Goal: Task Accomplishment & Management: Complete application form

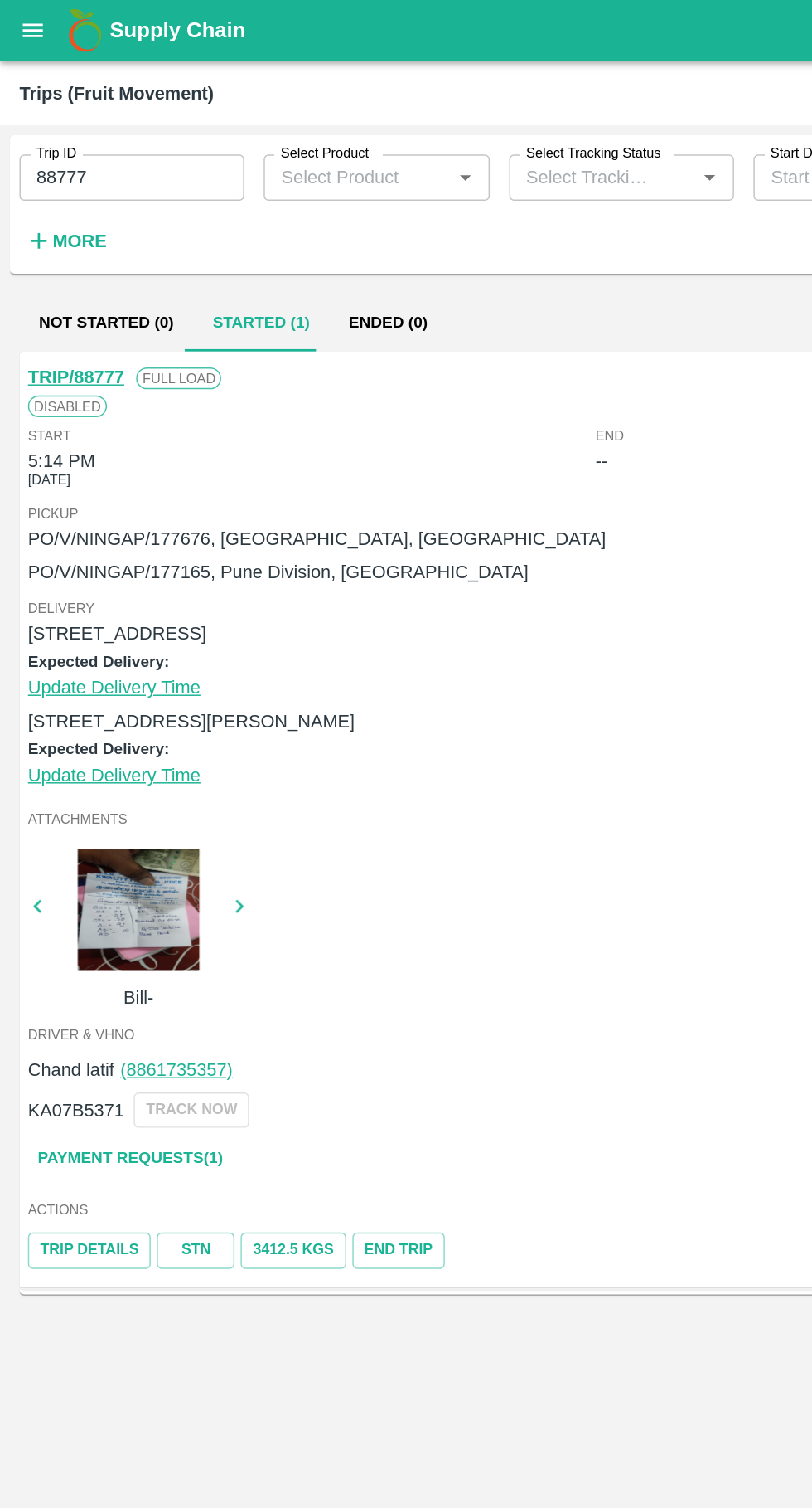
click at [61, 791] on link "Payment Requests( 1 )" at bounding box center [88, 790] width 139 height 29
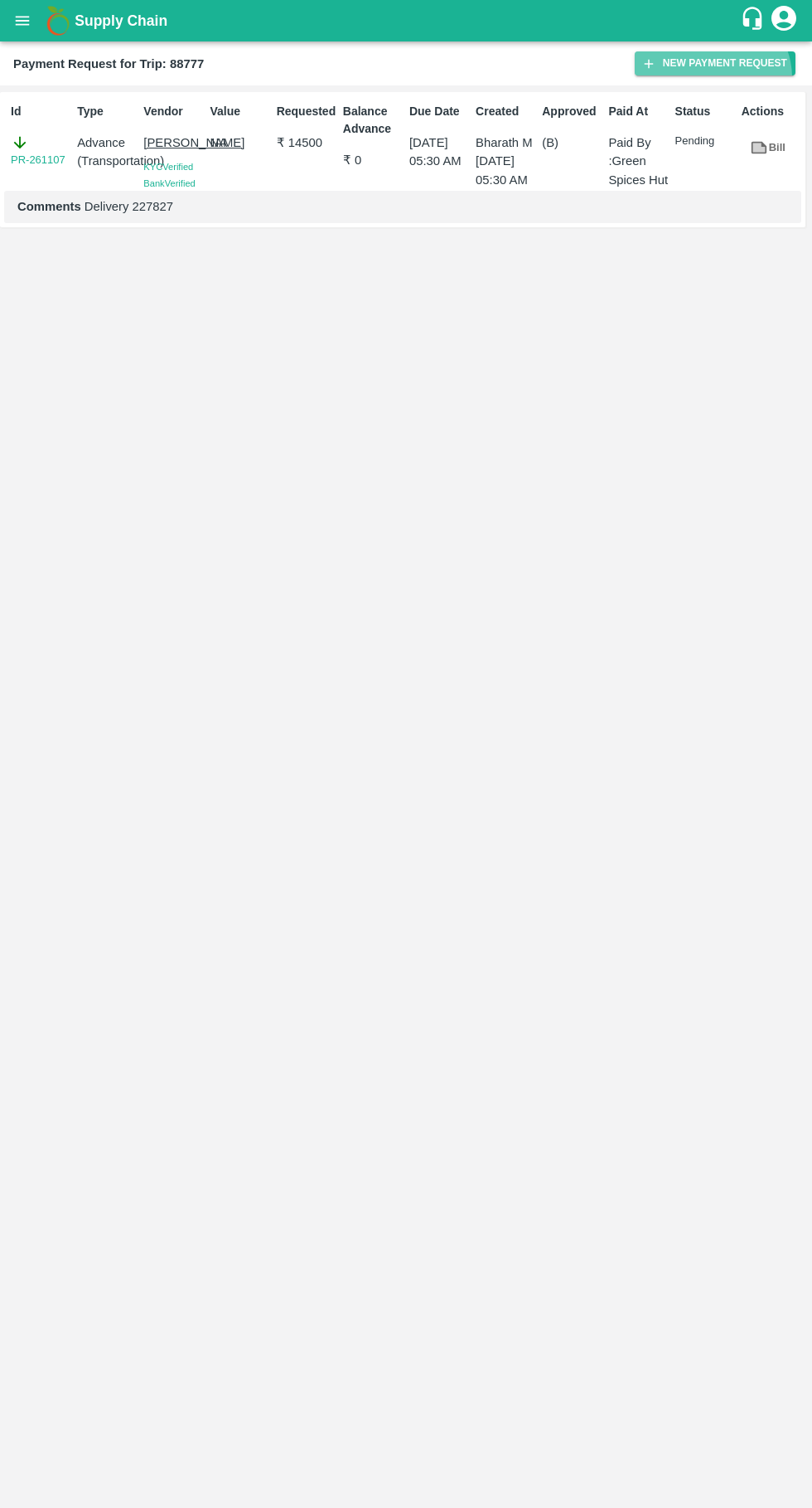
click at [719, 63] on button "New Payment Request" at bounding box center [715, 63] width 161 height 24
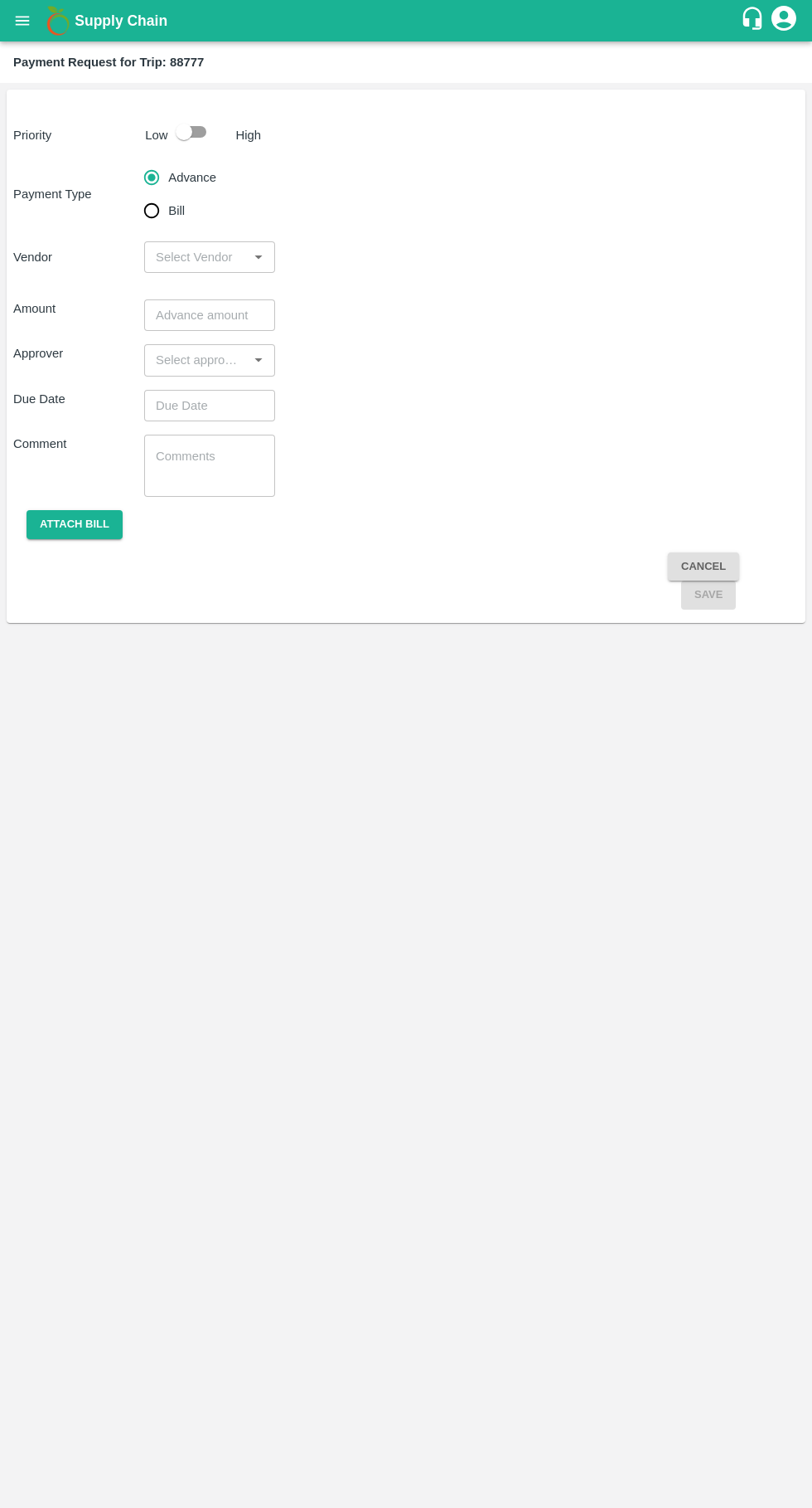
click at [216, 123] on input "checkbox" at bounding box center [183, 131] width 95 height 32
checkbox input "true"
click at [206, 256] on input "input" at bounding box center [196, 257] width 94 height 21
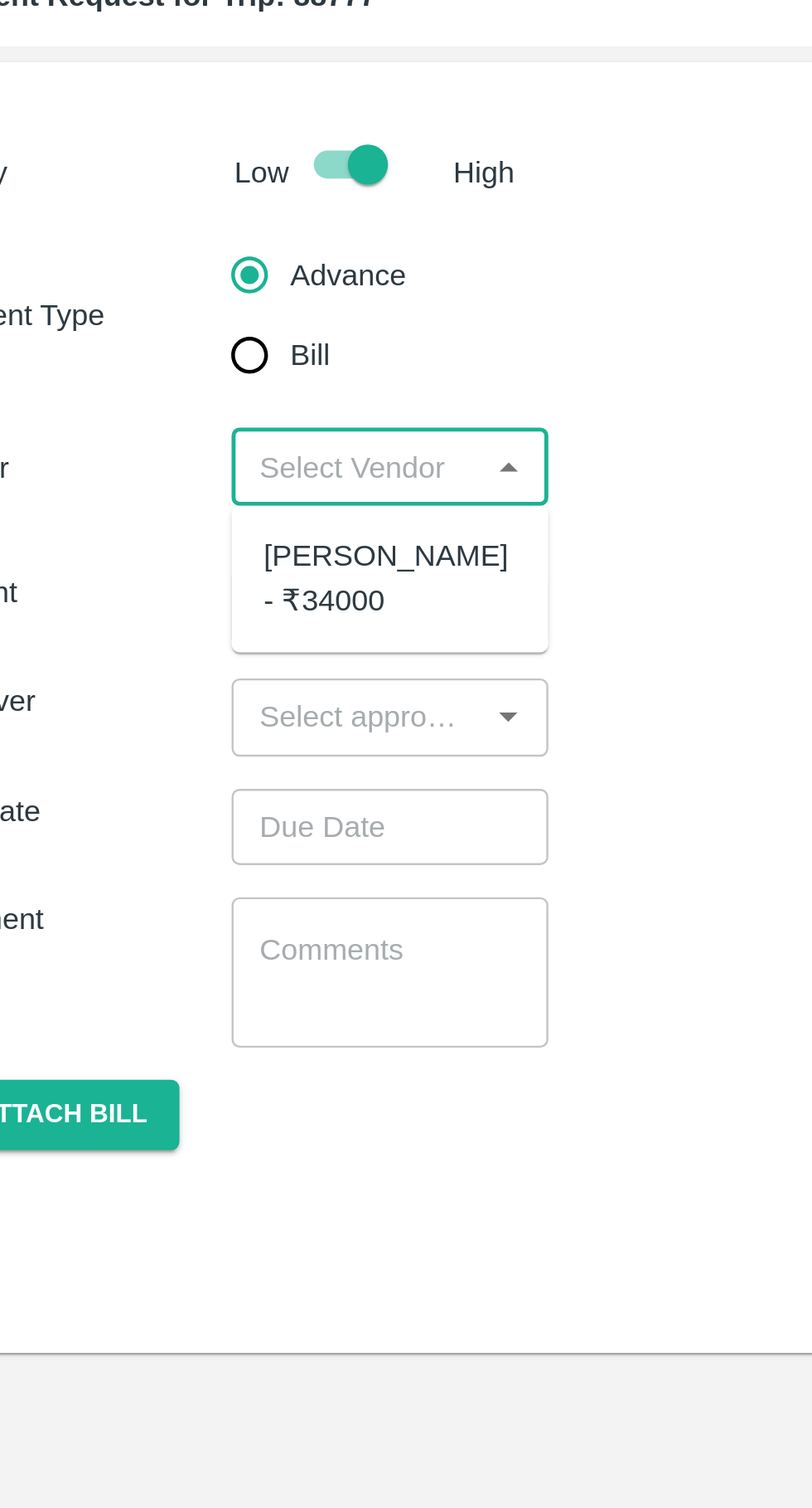
click at [217, 306] on div "Ganesh Mohan Marathe - ₹34000" at bounding box center [210, 303] width 104 height 38
type input "Ganesh Mohan Marathe - ₹34000"
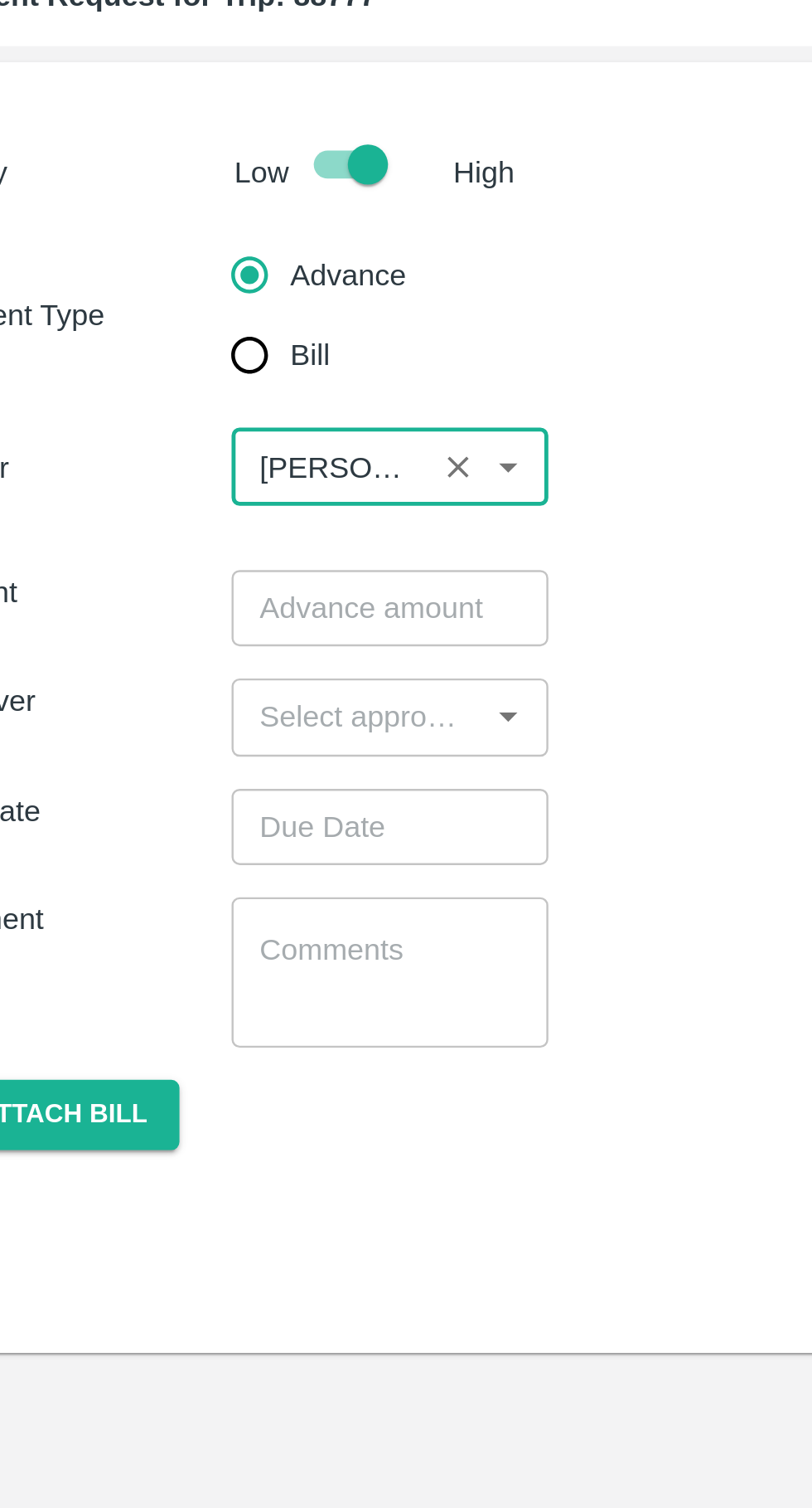
click at [200, 322] on input "number" at bounding box center [210, 315] width 131 height 32
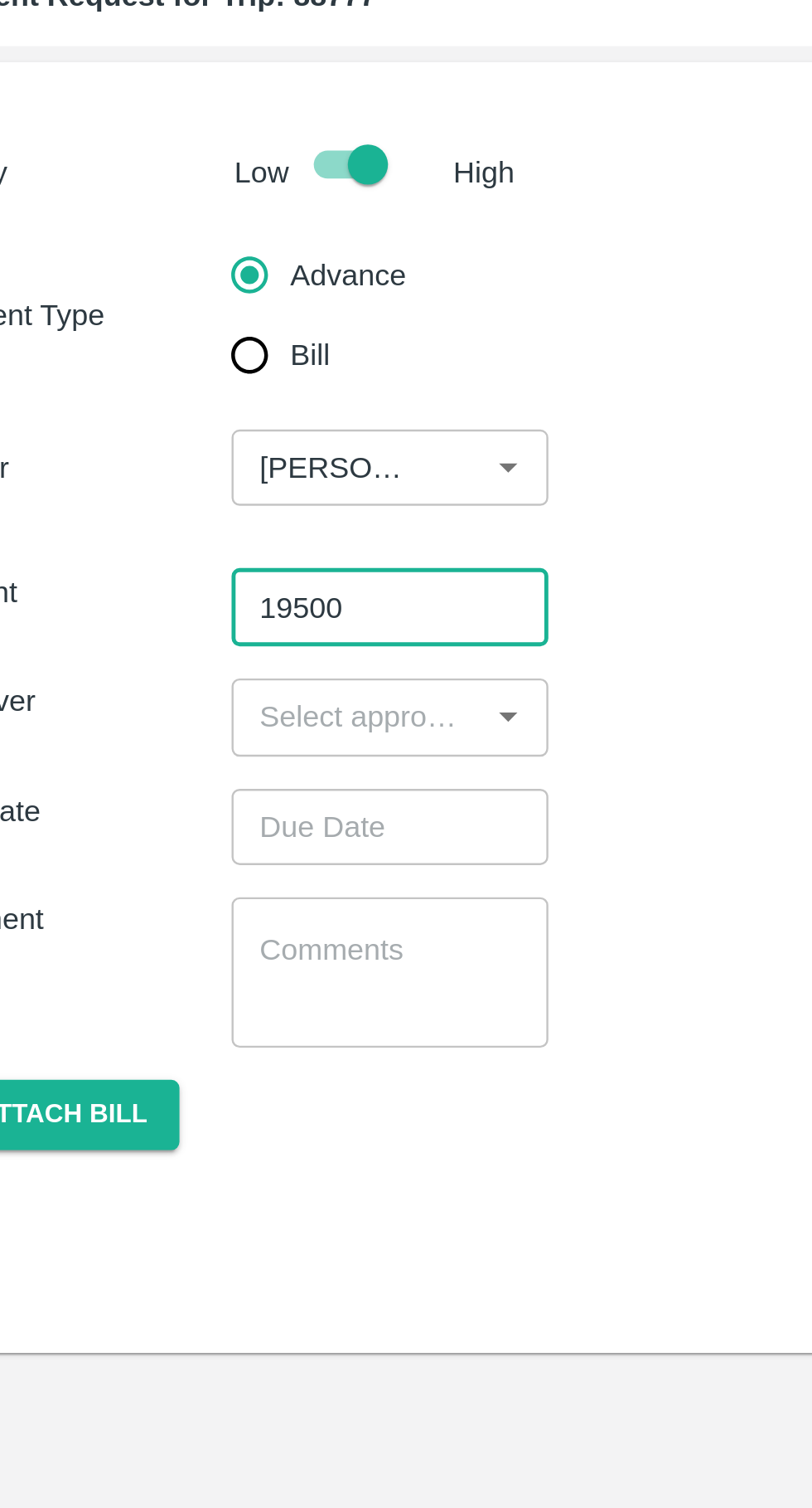
type input "19500"
click at [206, 358] on input "input" at bounding box center [196, 359] width 94 height 21
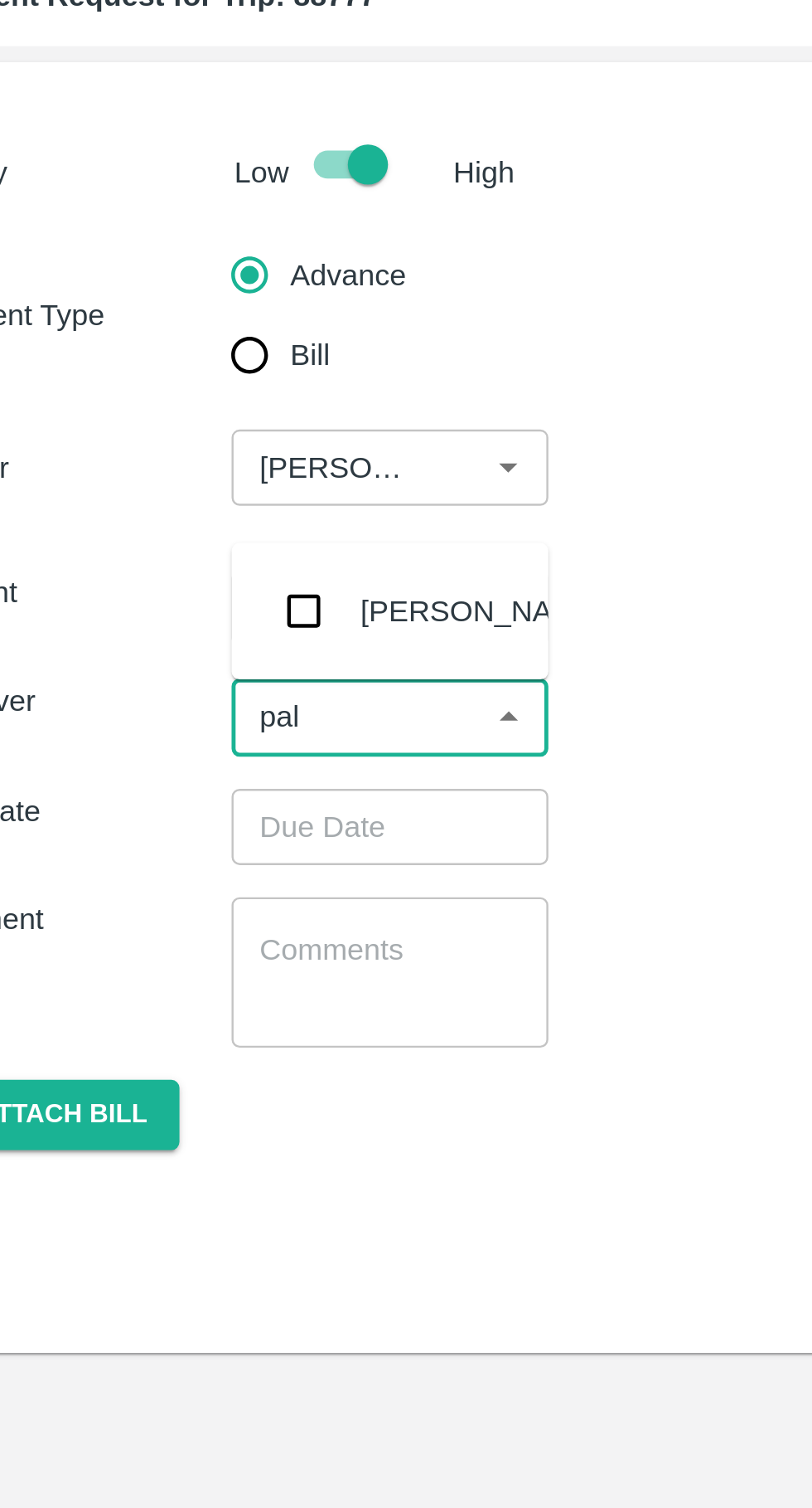
type input "palw"
click at [175, 316] on input "checkbox" at bounding box center [174, 316] width 33 height 33
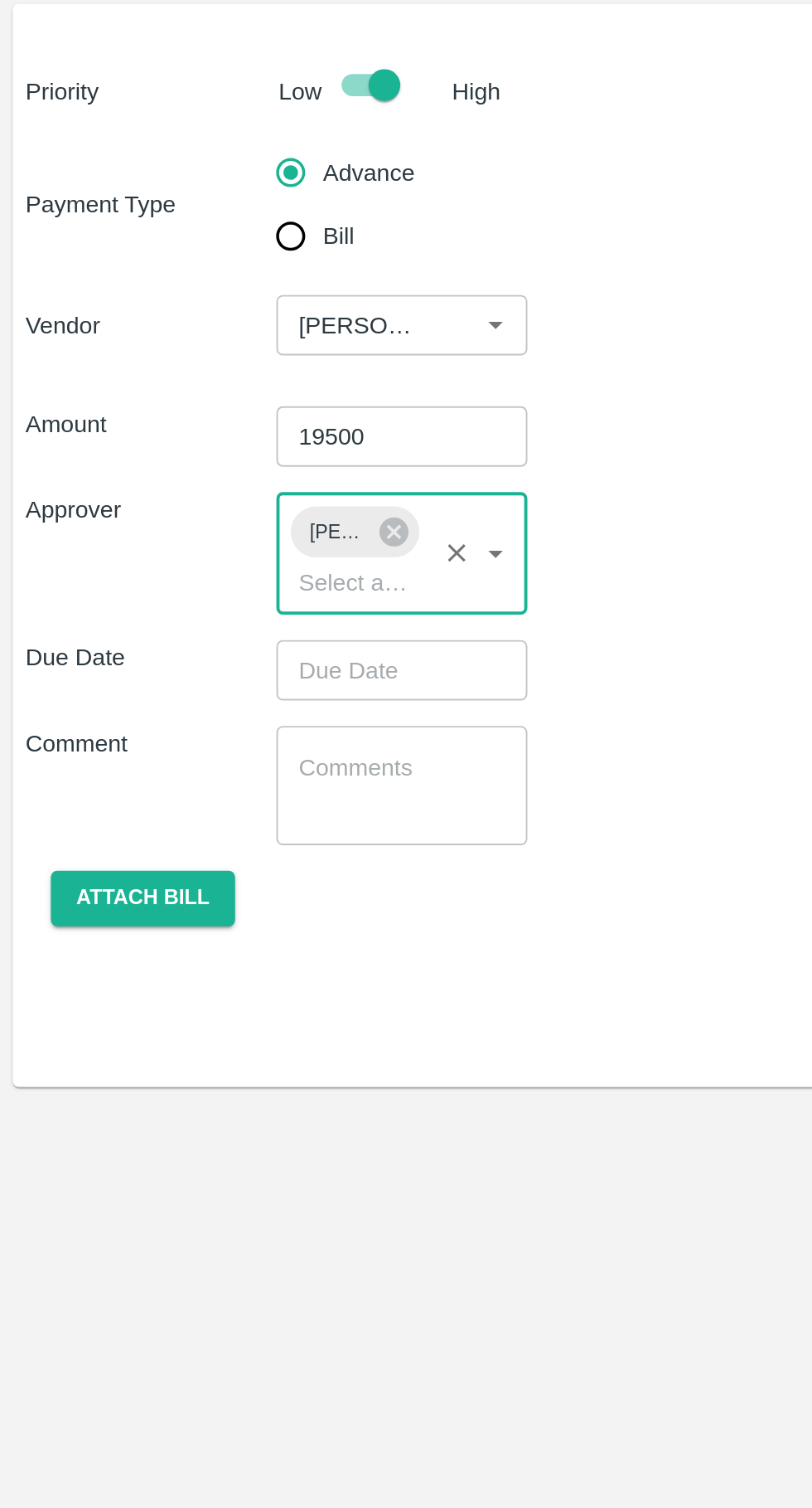
click at [219, 440] on input "Choose date" at bounding box center [204, 437] width 119 height 32
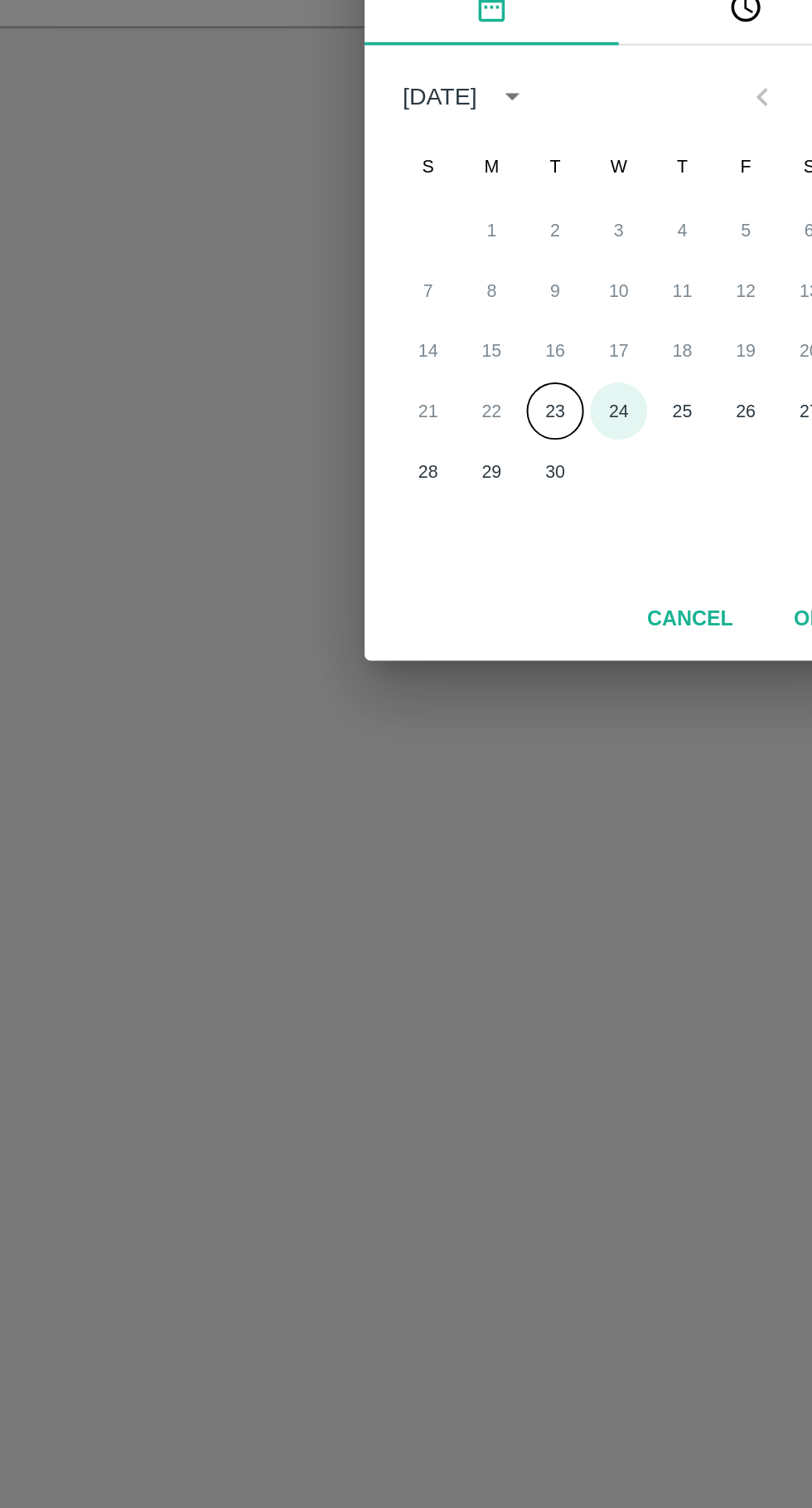
click at [407, 852] on button "24" at bounding box center [406, 854] width 30 height 30
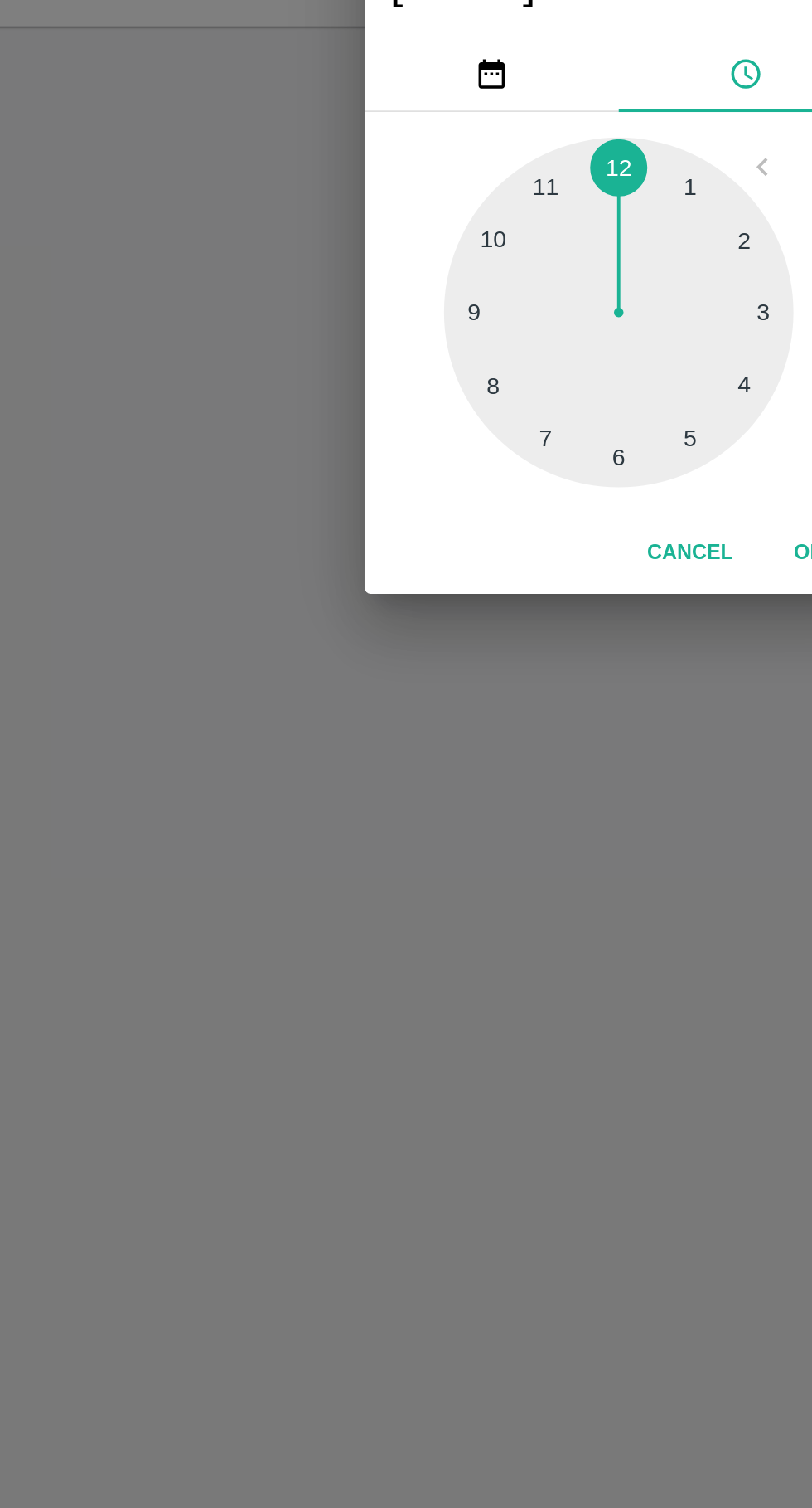
click at [447, 866] on div at bounding box center [406, 804] width 183 height 183
click at [457, 861] on div at bounding box center [406, 804] width 183 height 183
click at [448, 865] on div at bounding box center [406, 804] width 183 height 183
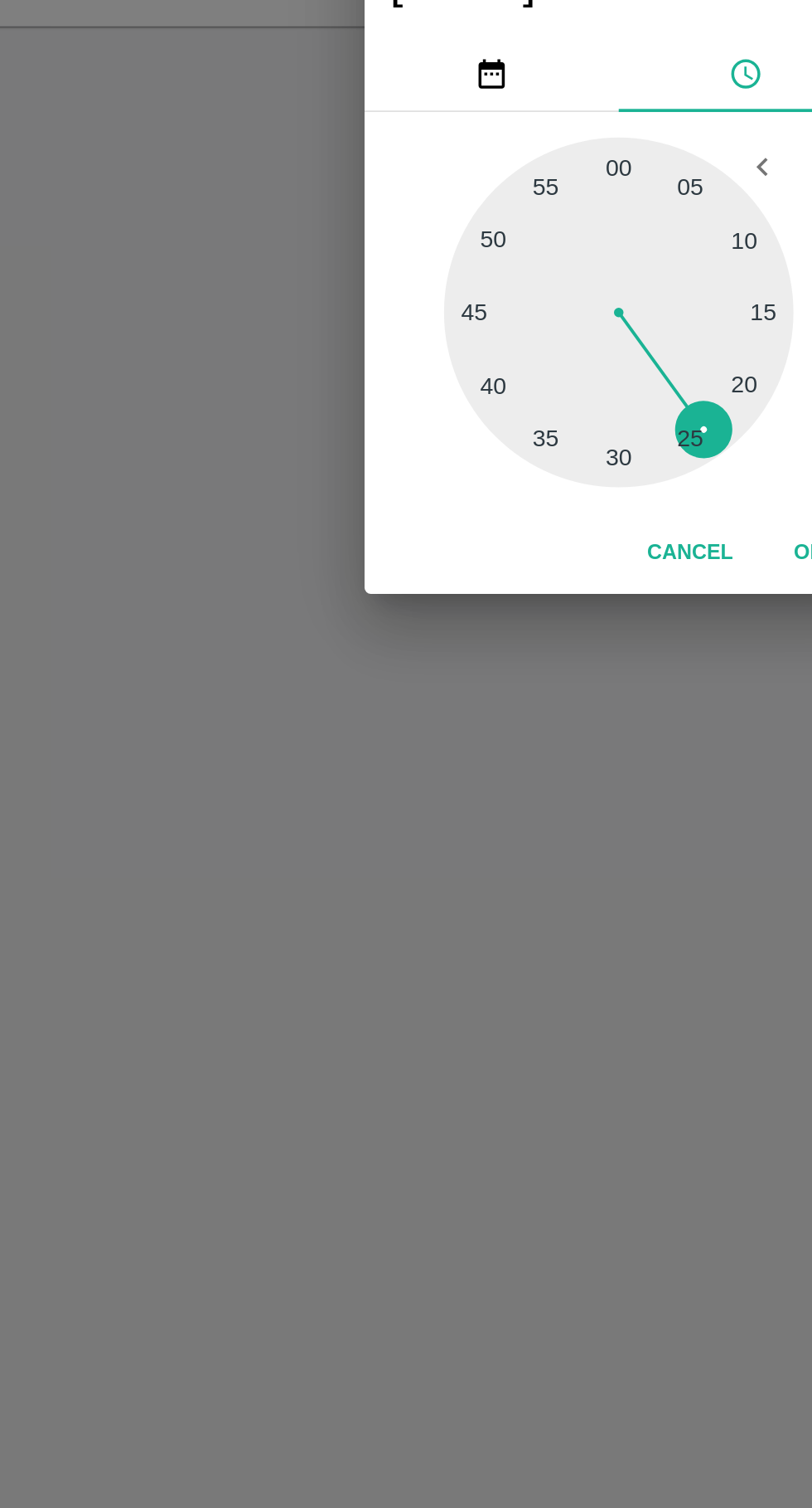
type input "24/09/2025 05:24 AM"
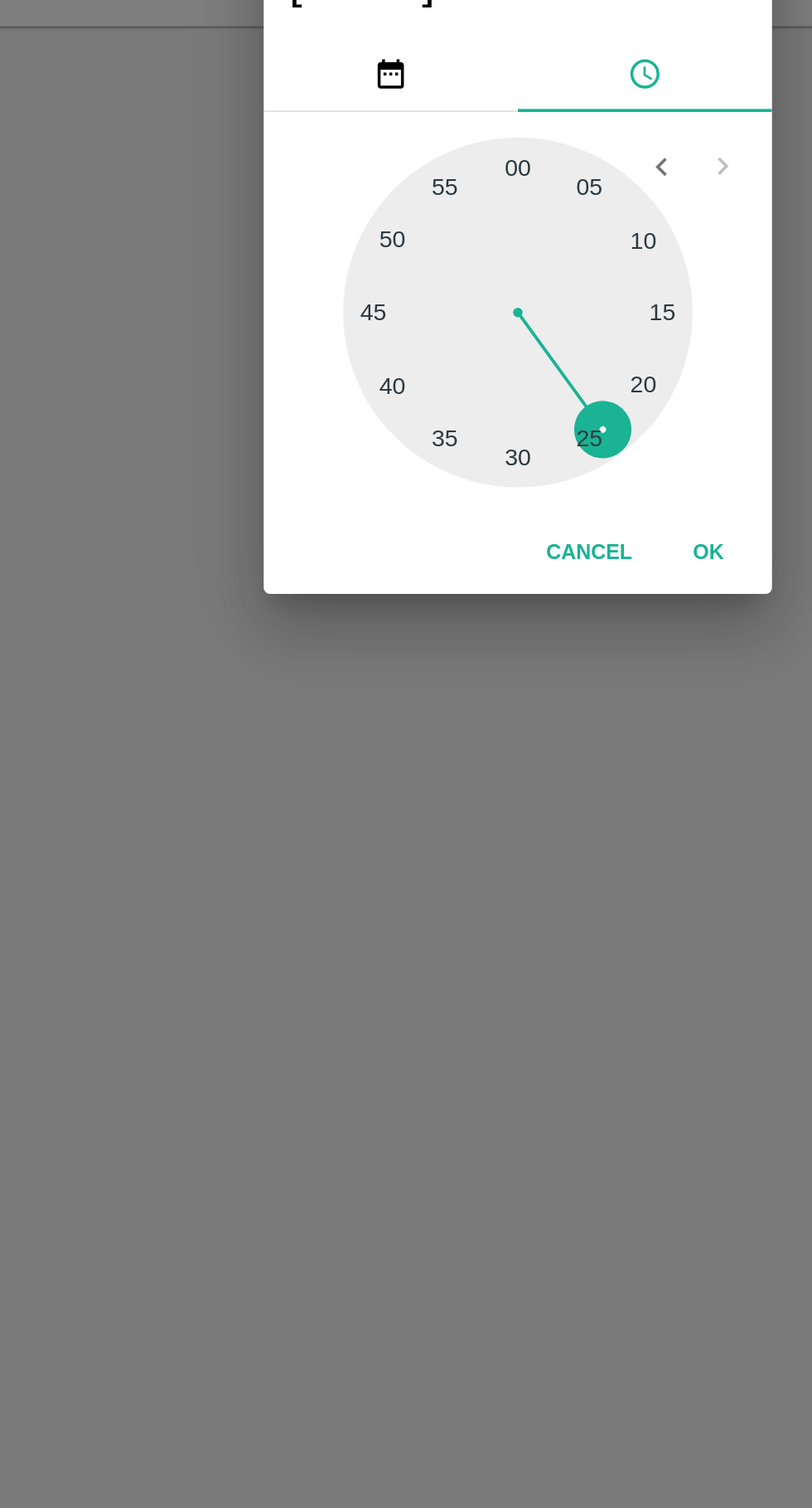
click at [511, 923] on button "OK" at bounding box center [506, 929] width 53 height 29
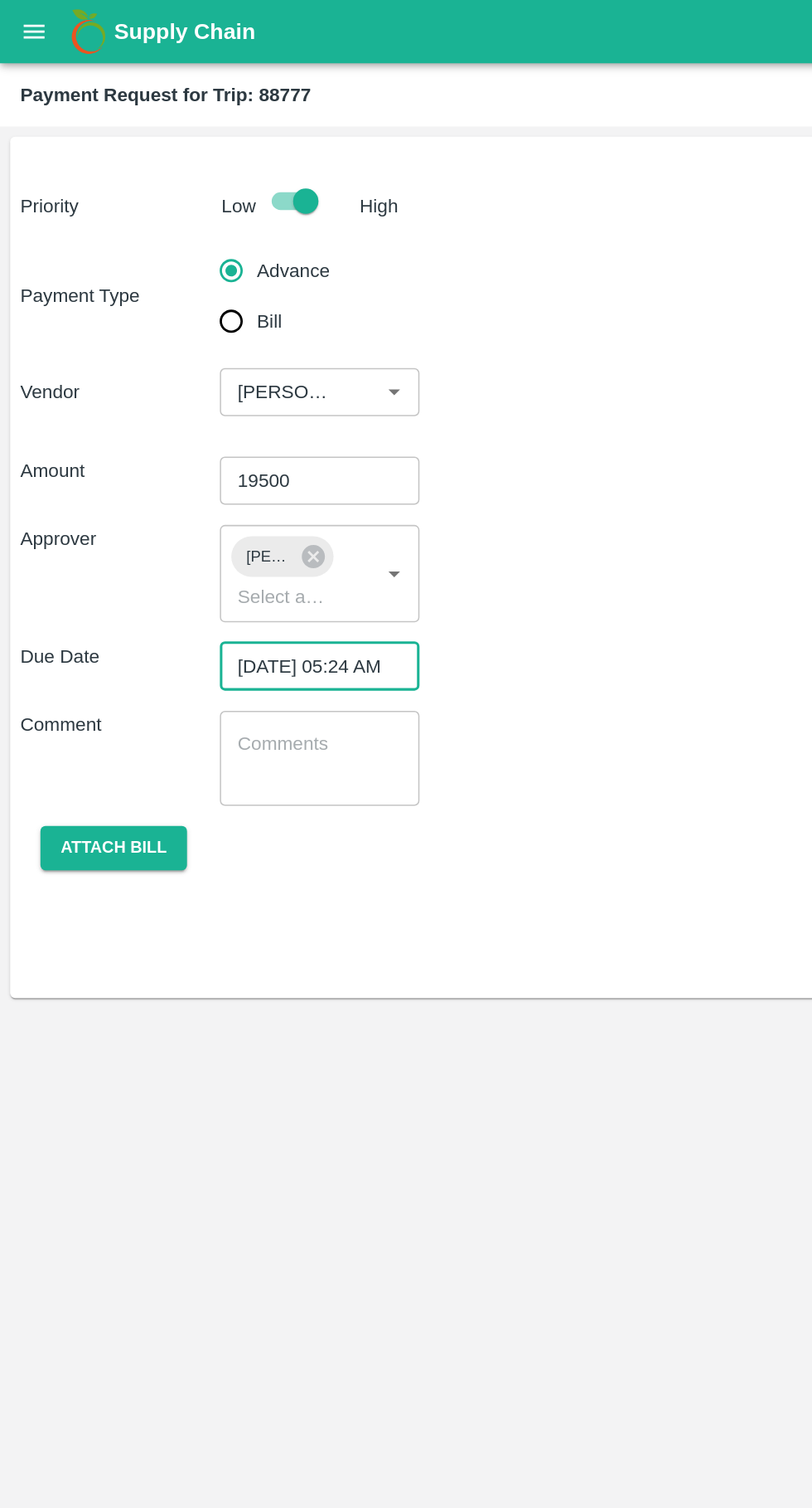
click at [45, 543] on button "Attach bill" at bounding box center [74, 556] width 96 height 29
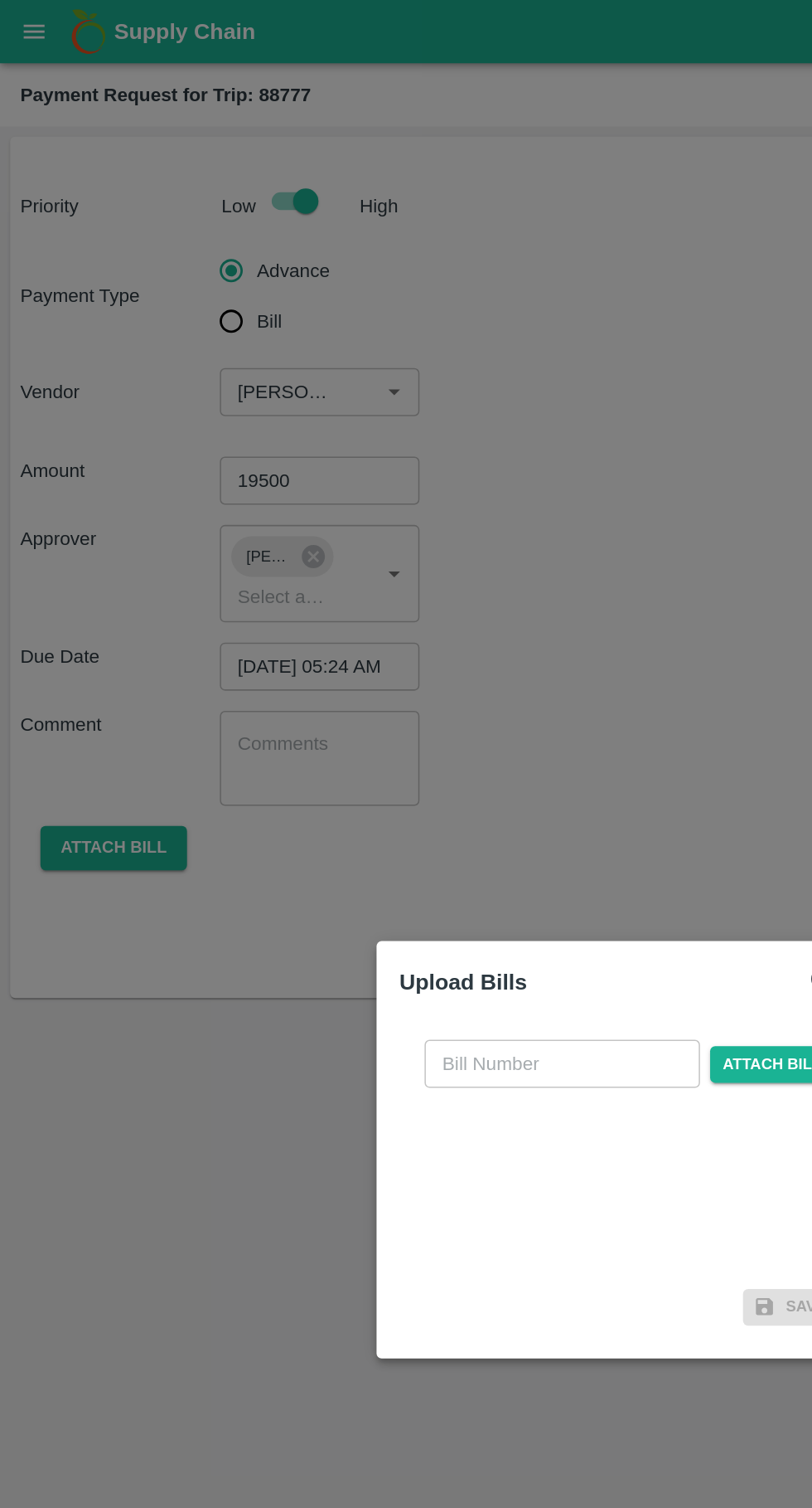
click at [363, 702] on input "text" at bounding box center [368, 697] width 181 height 32
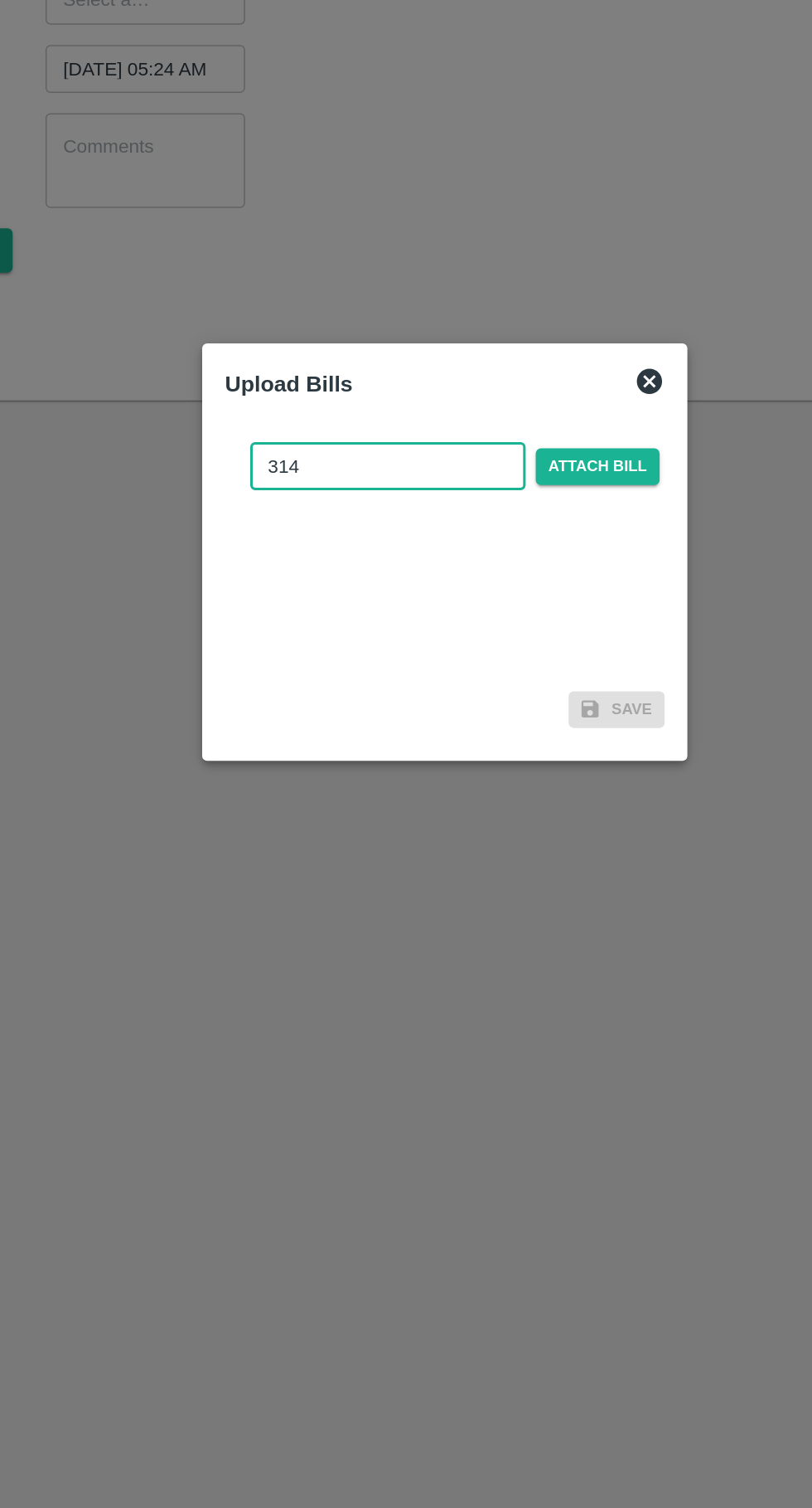
type input "314"
click at [517, 703] on span "Attach bill" at bounding box center [506, 698] width 81 height 24
click at [0, 0] on input "Attach bill" at bounding box center [0, 0] width 0 height 0
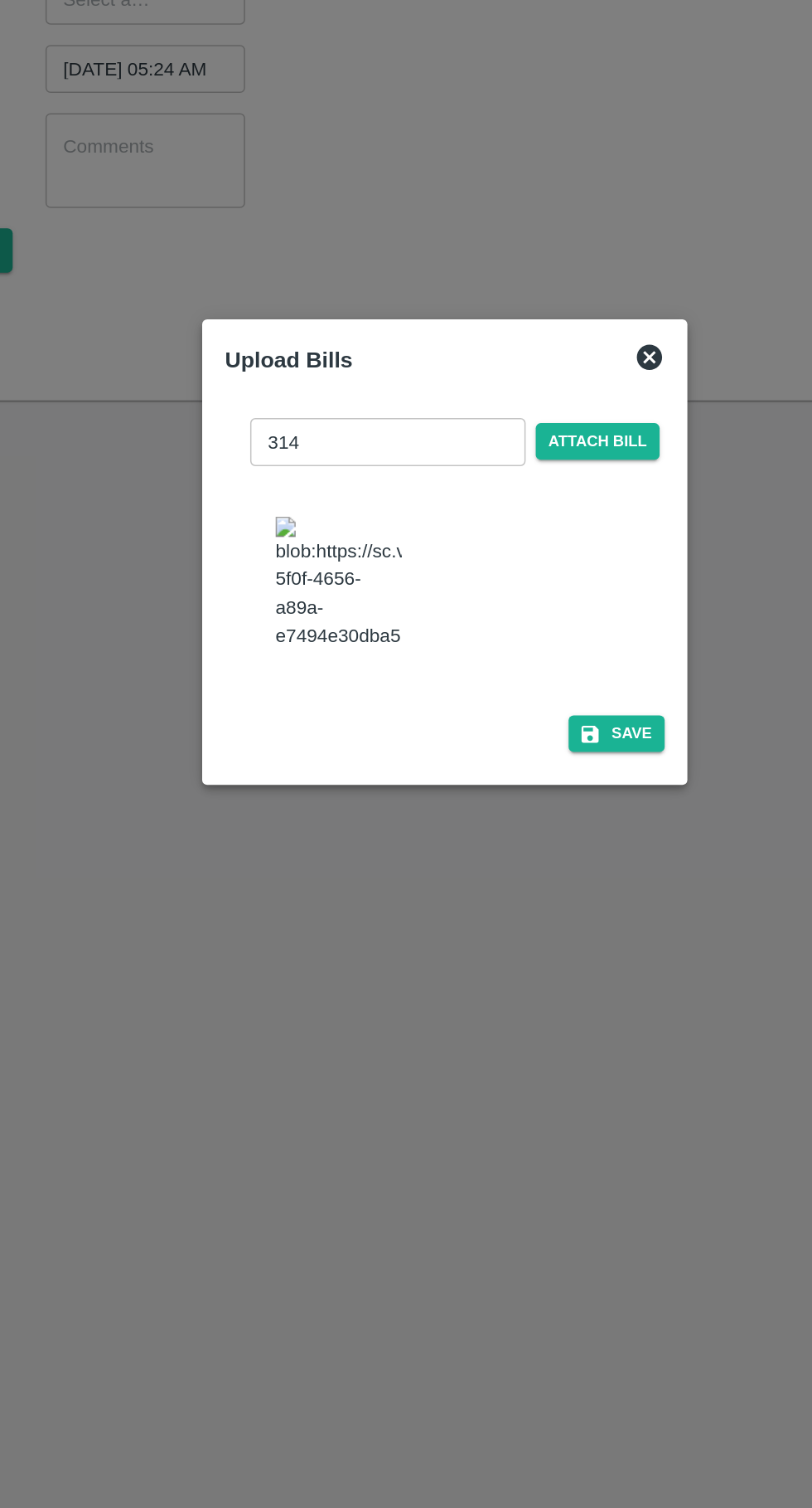
click at [530, 862] on button "Save" at bounding box center [519, 873] width 63 height 24
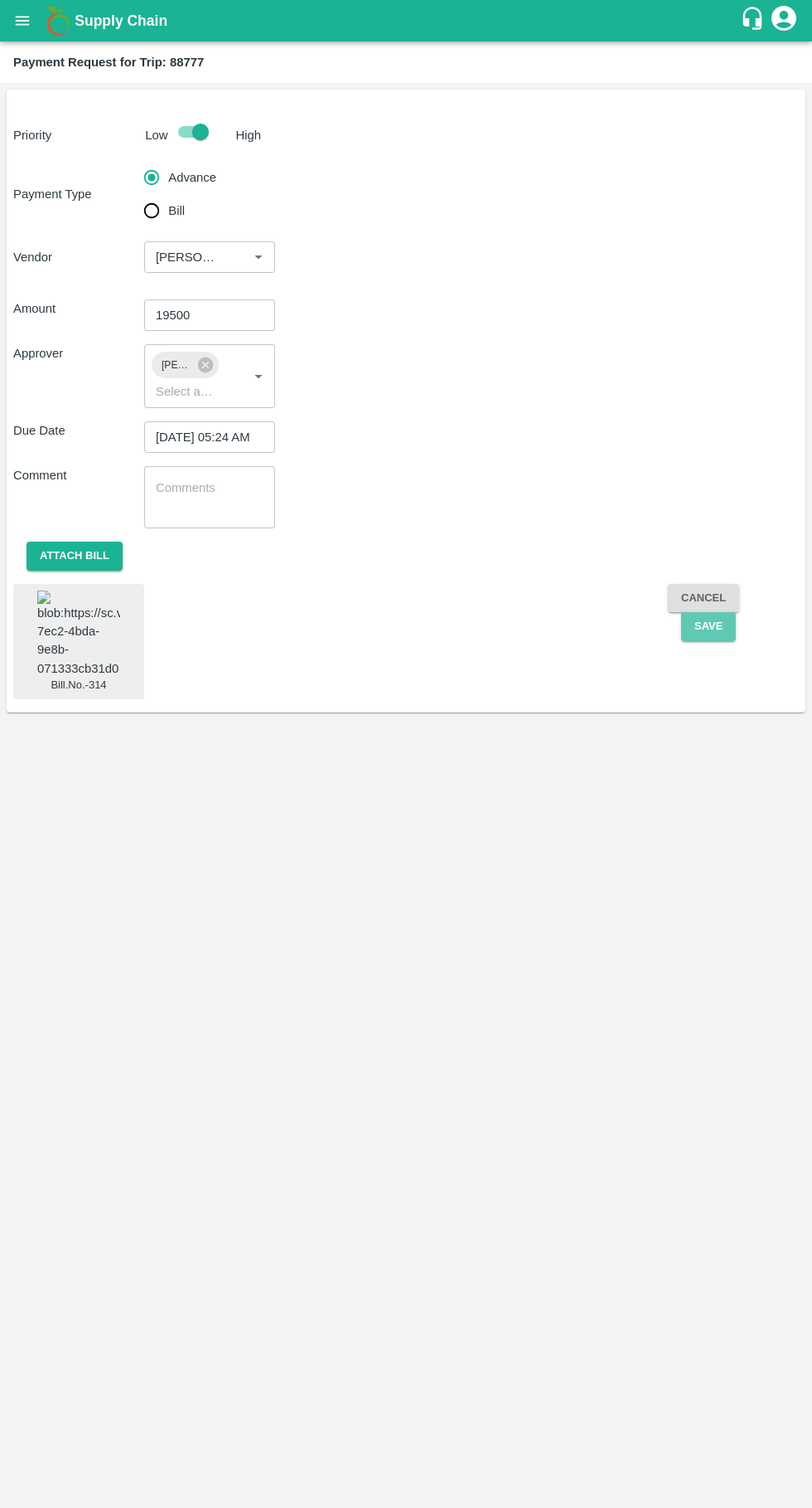
click at [709, 626] on button "Save" at bounding box center [709, 626] width 55 height 29
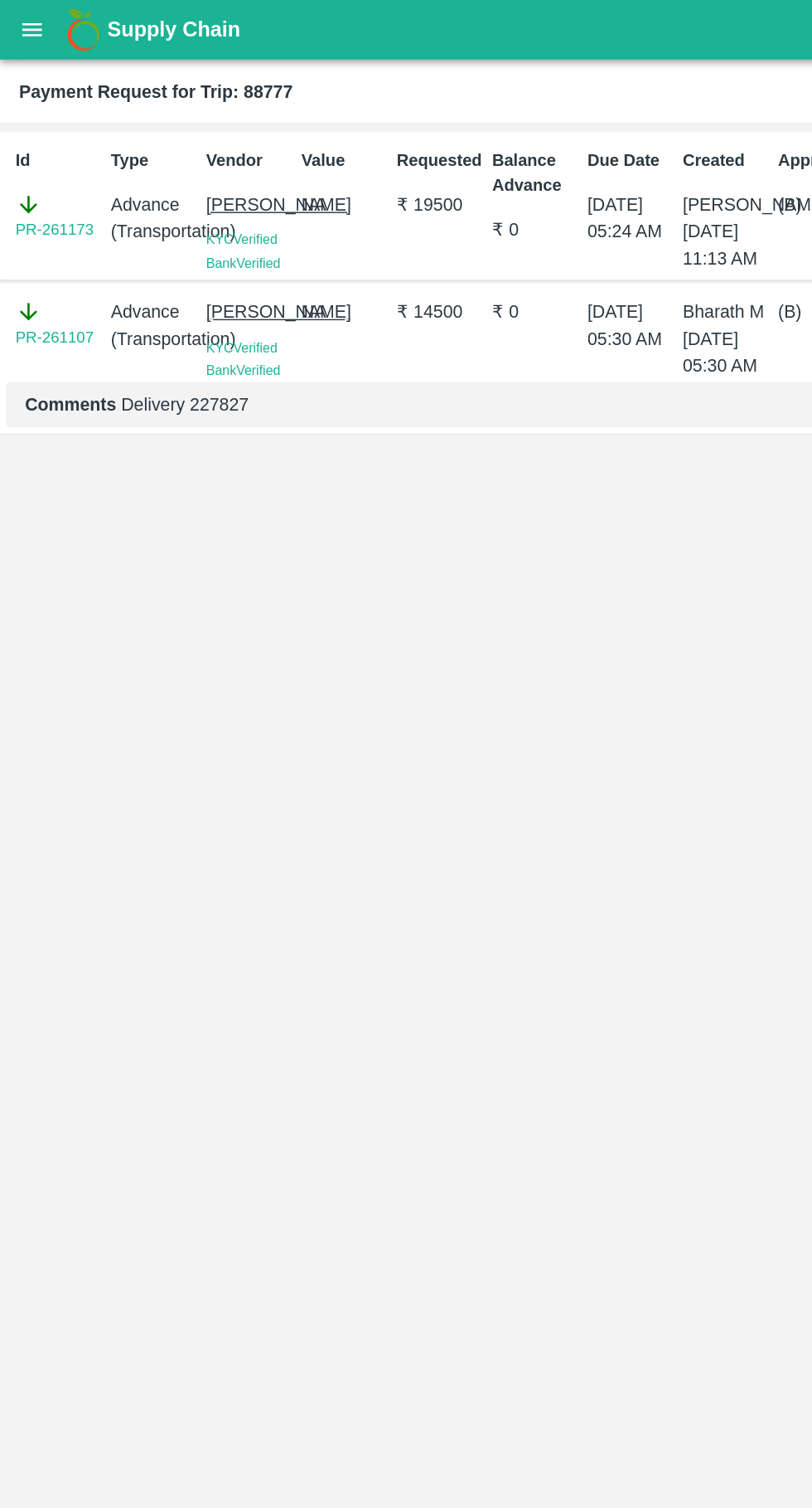
click at [22, 20] on icon "open drawer" at bounding box center [22, 20] width 14 height 9
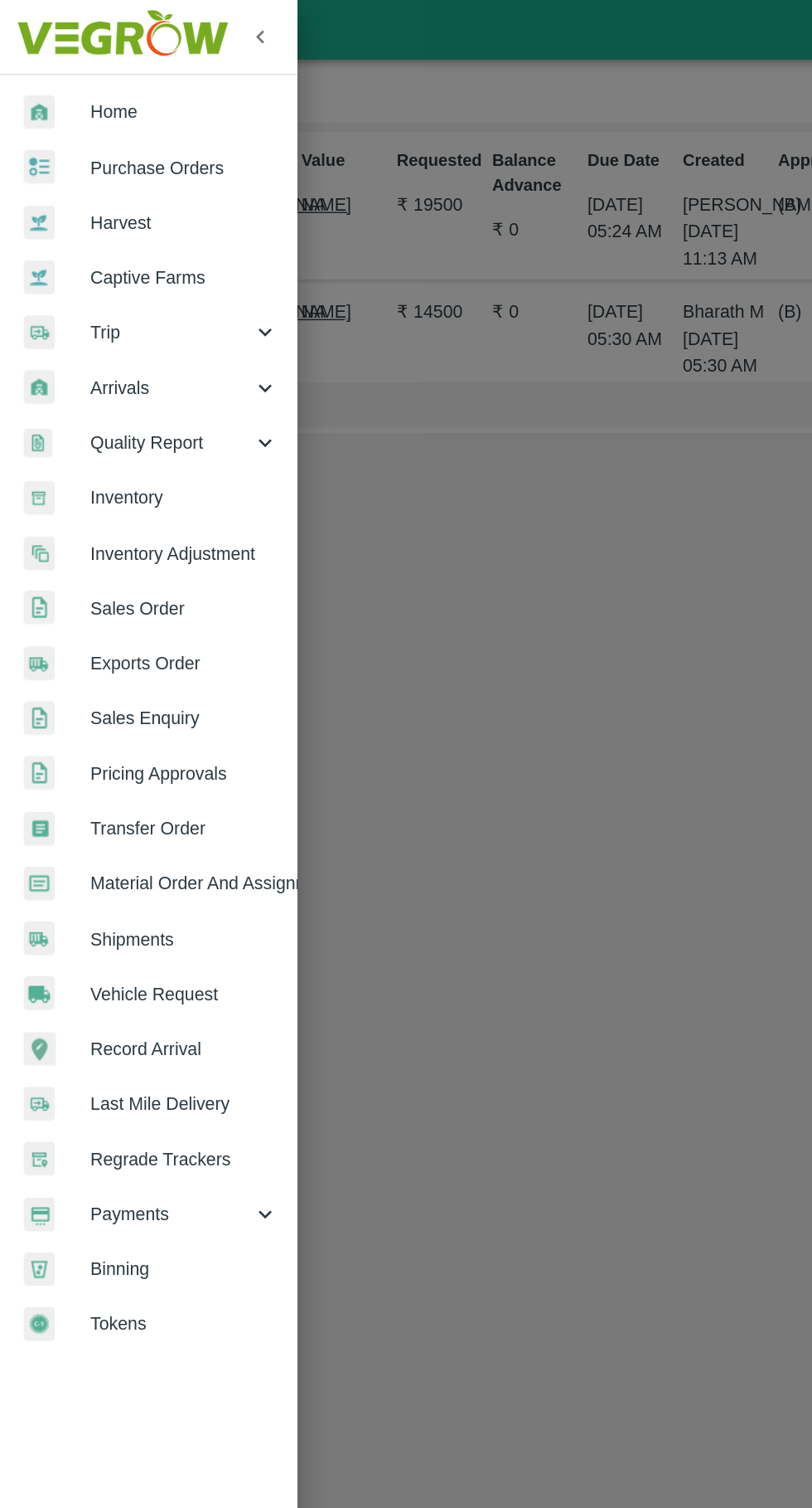
click at [68, 228] on span "Trip" at bounding box center [119, 230] width 113 height 18
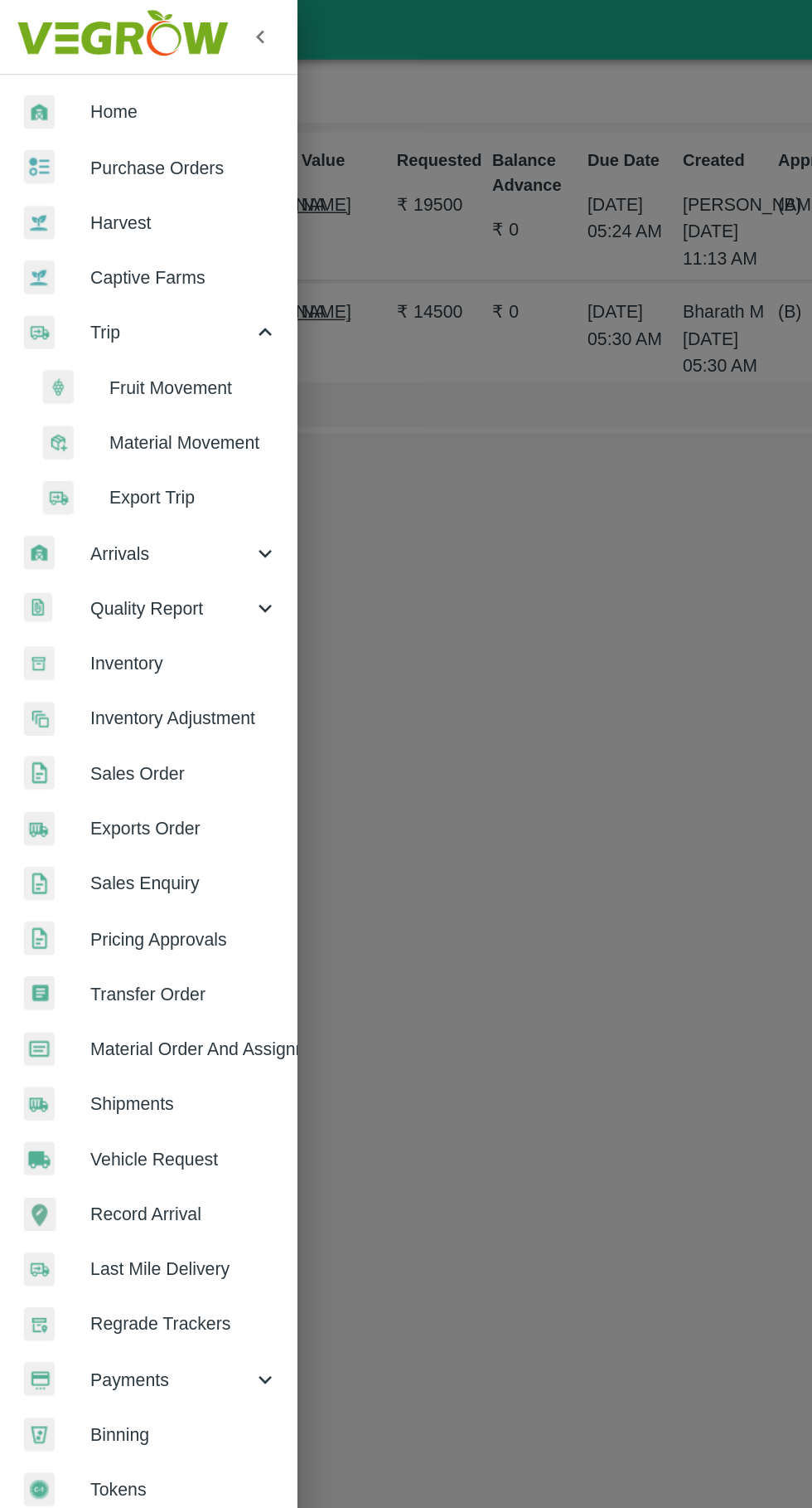
click at [102, 257] on li "Fruit Movement" at bounding box center [110, 270] width 194 height 38
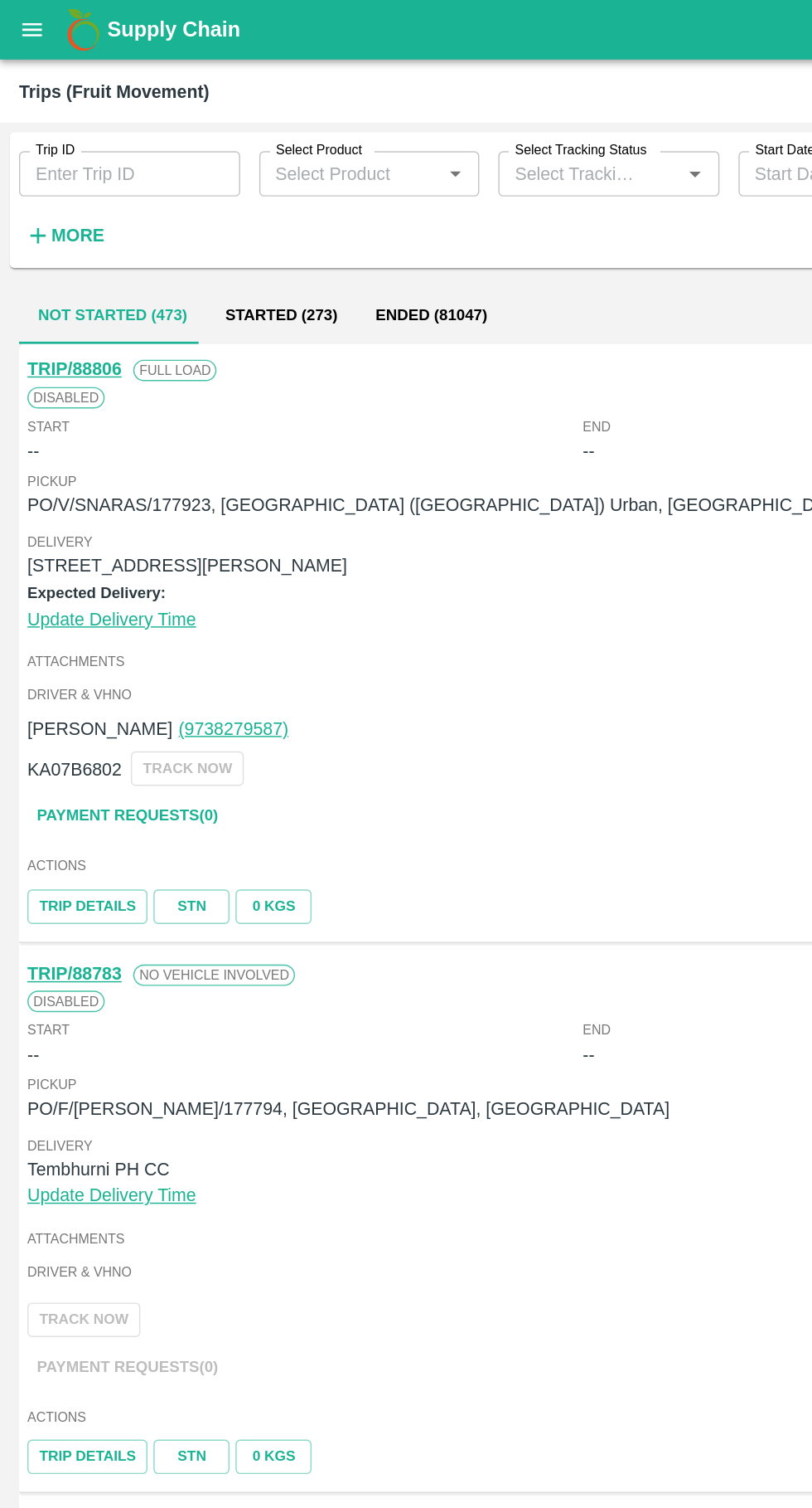
click at [49, 102] on label "Trip ID" at bounding box center [38, 105] width 27 height 14
click at [49, 105] on input "Trip ID" at bounding box center [90, 120] width 154 height 32
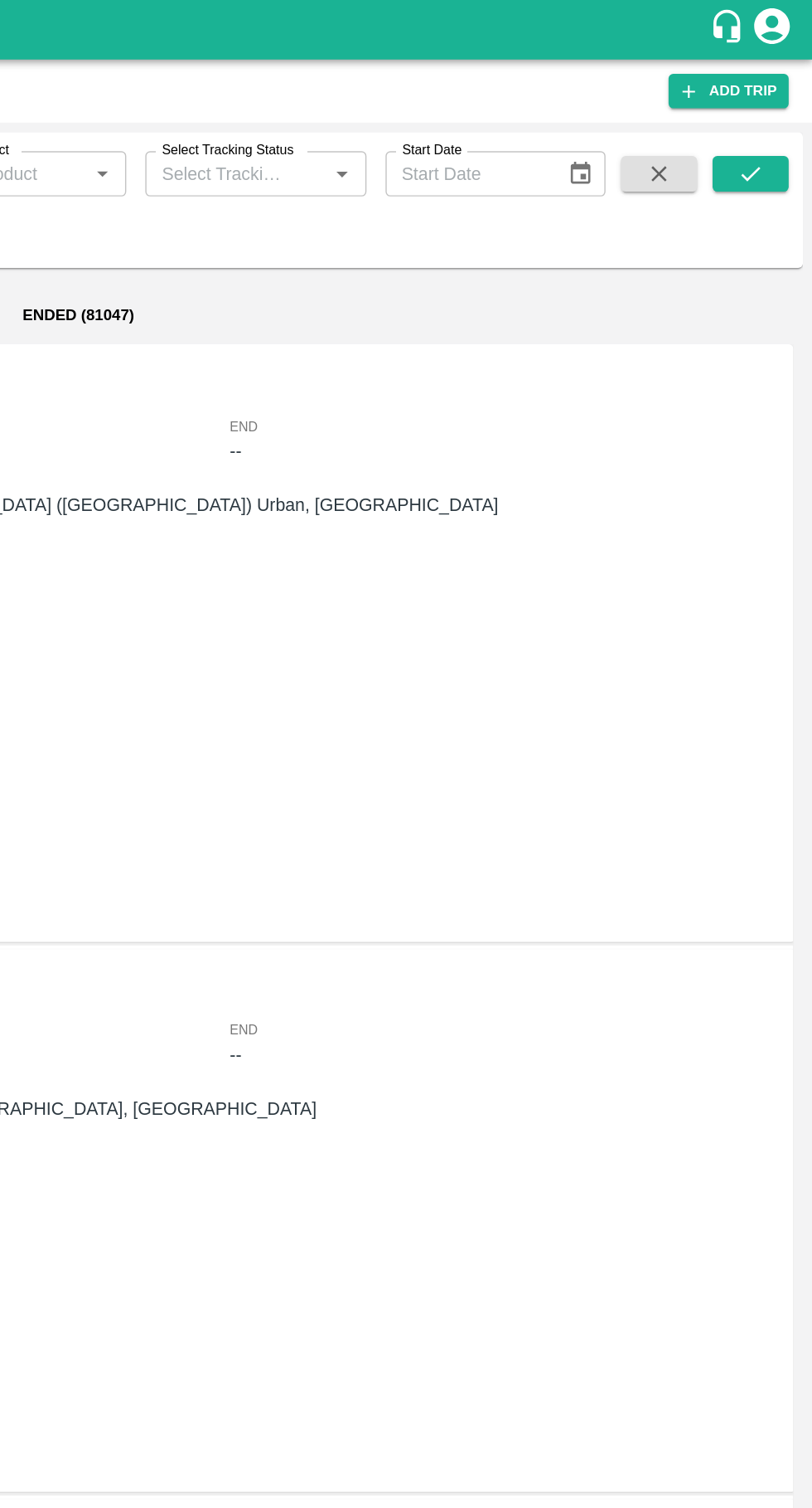
type input "88776"
click at [769, 121] on icon "submit" at bounding box center [768, 120] width 18 height 18
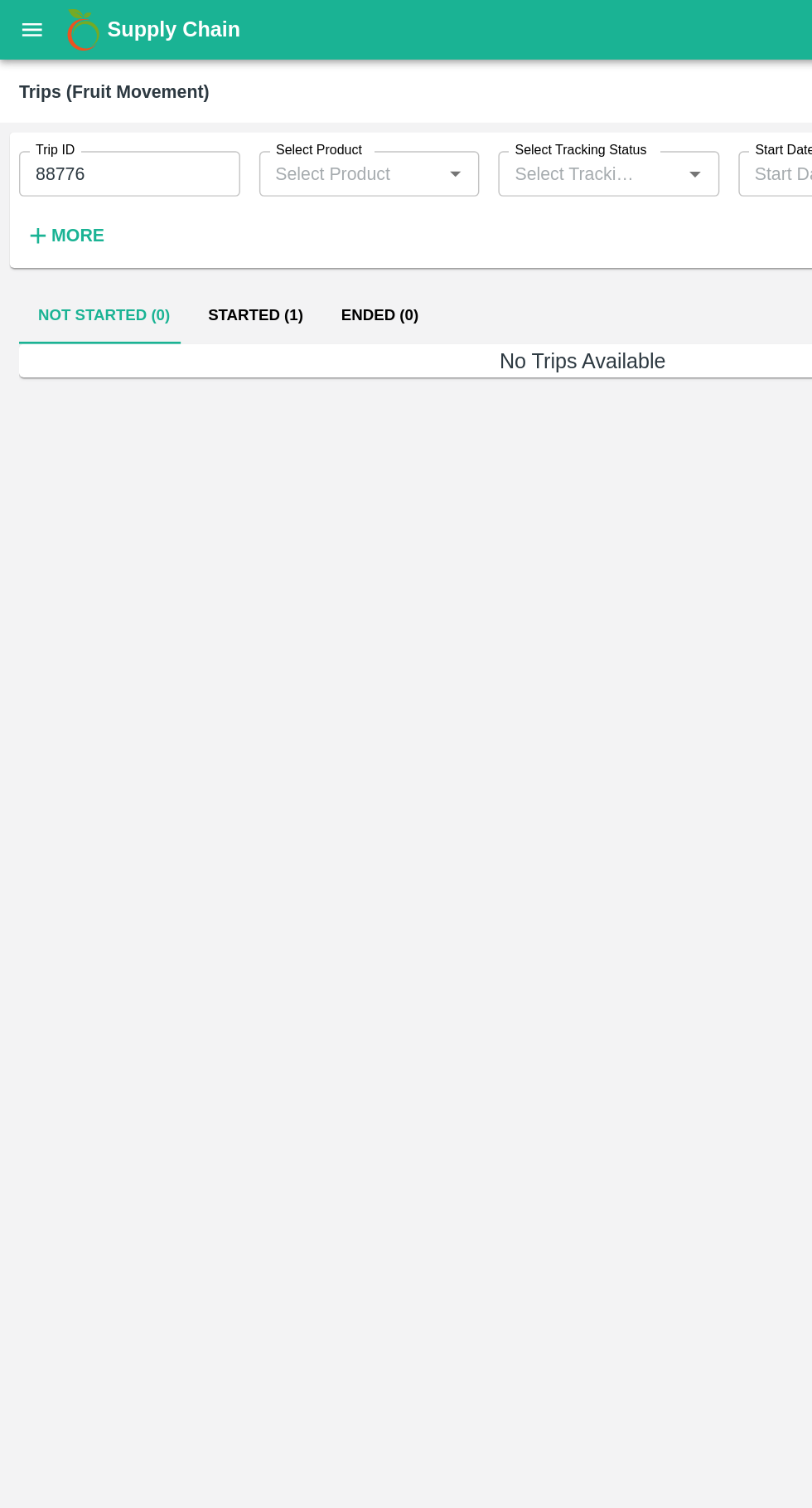
click at [161, 219] on button "Started (1)" at bounding box center [177, 219] width 93 height 40
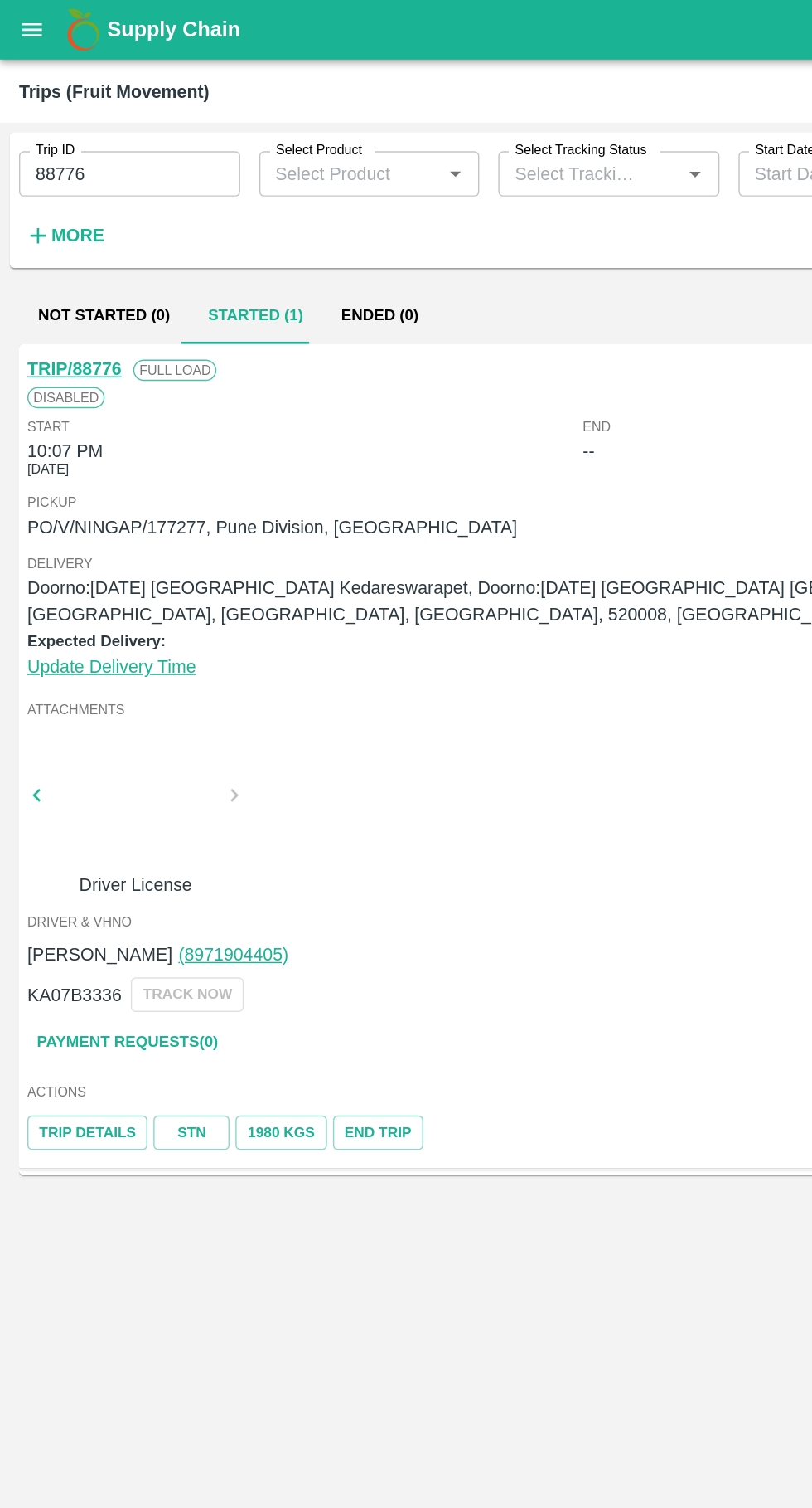
click at [87, 732] on link "Payment Requests( 0 )" at bounding box center [88, 726] width 139 height 29
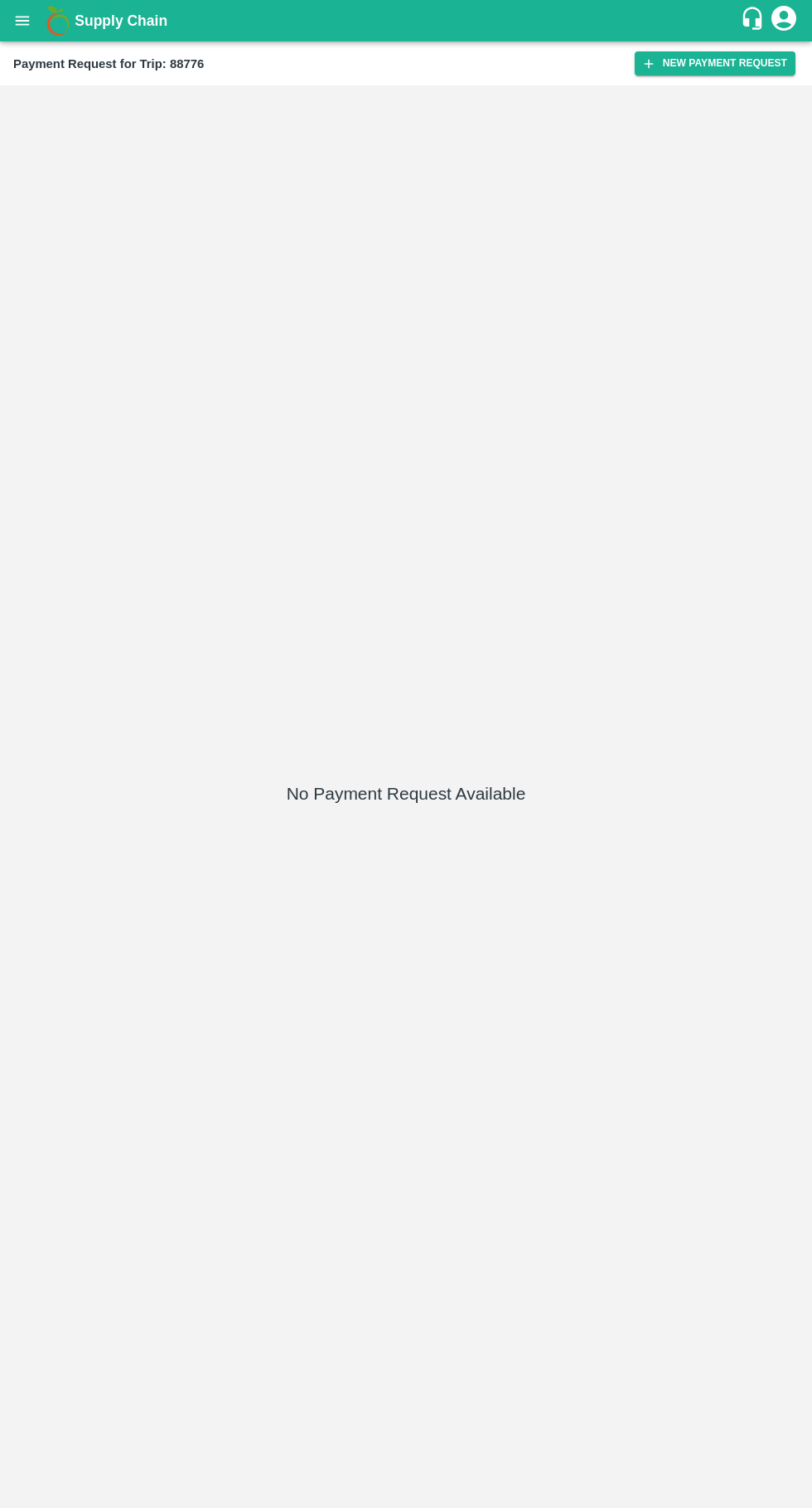
click at [721, 62] on button "New Payment Request" at bounding box center [715, 63] width 161 height 24
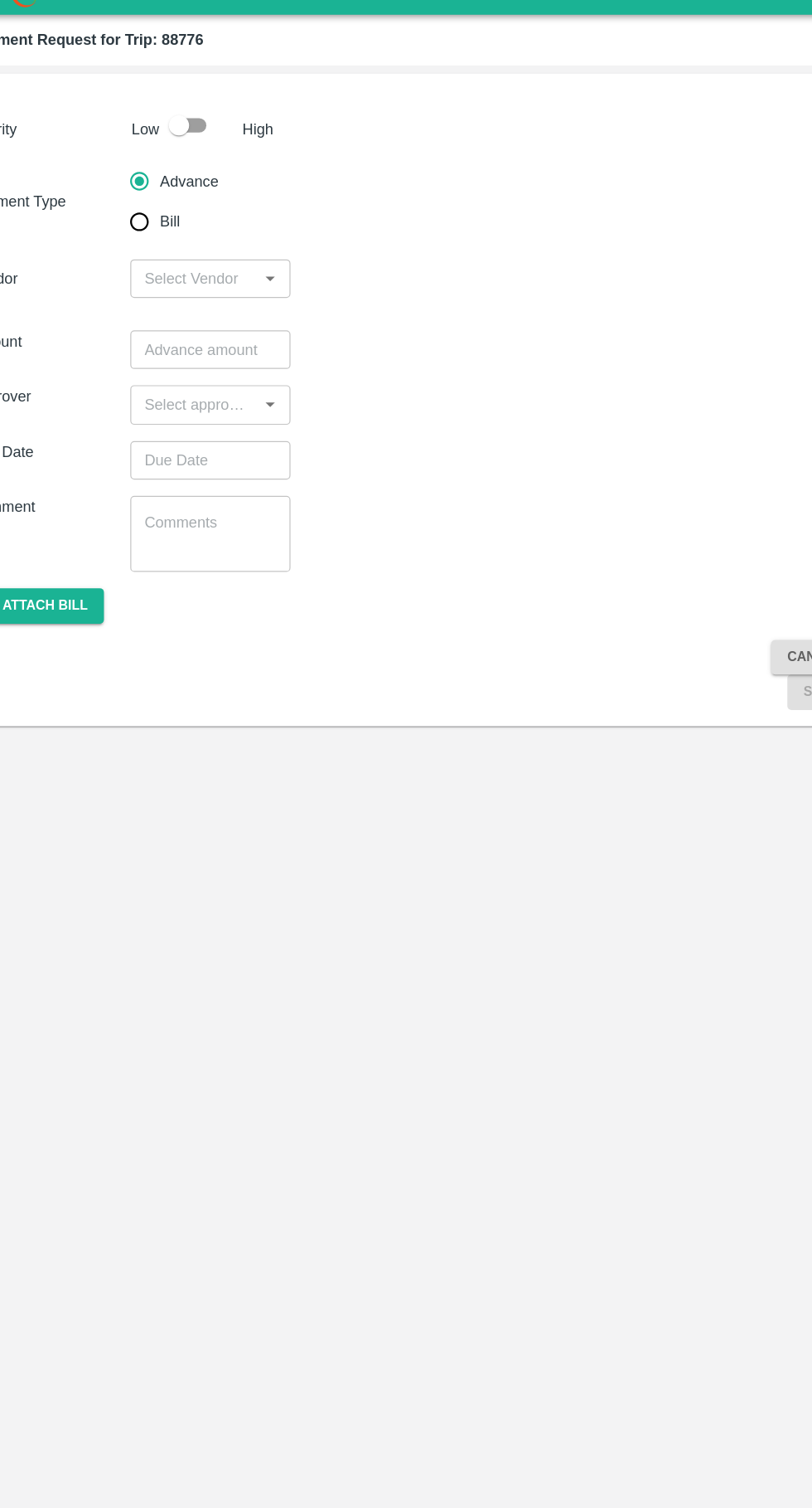
click at [222, 262] on input "input" at bounding box center [196, 257] width 94 height 21
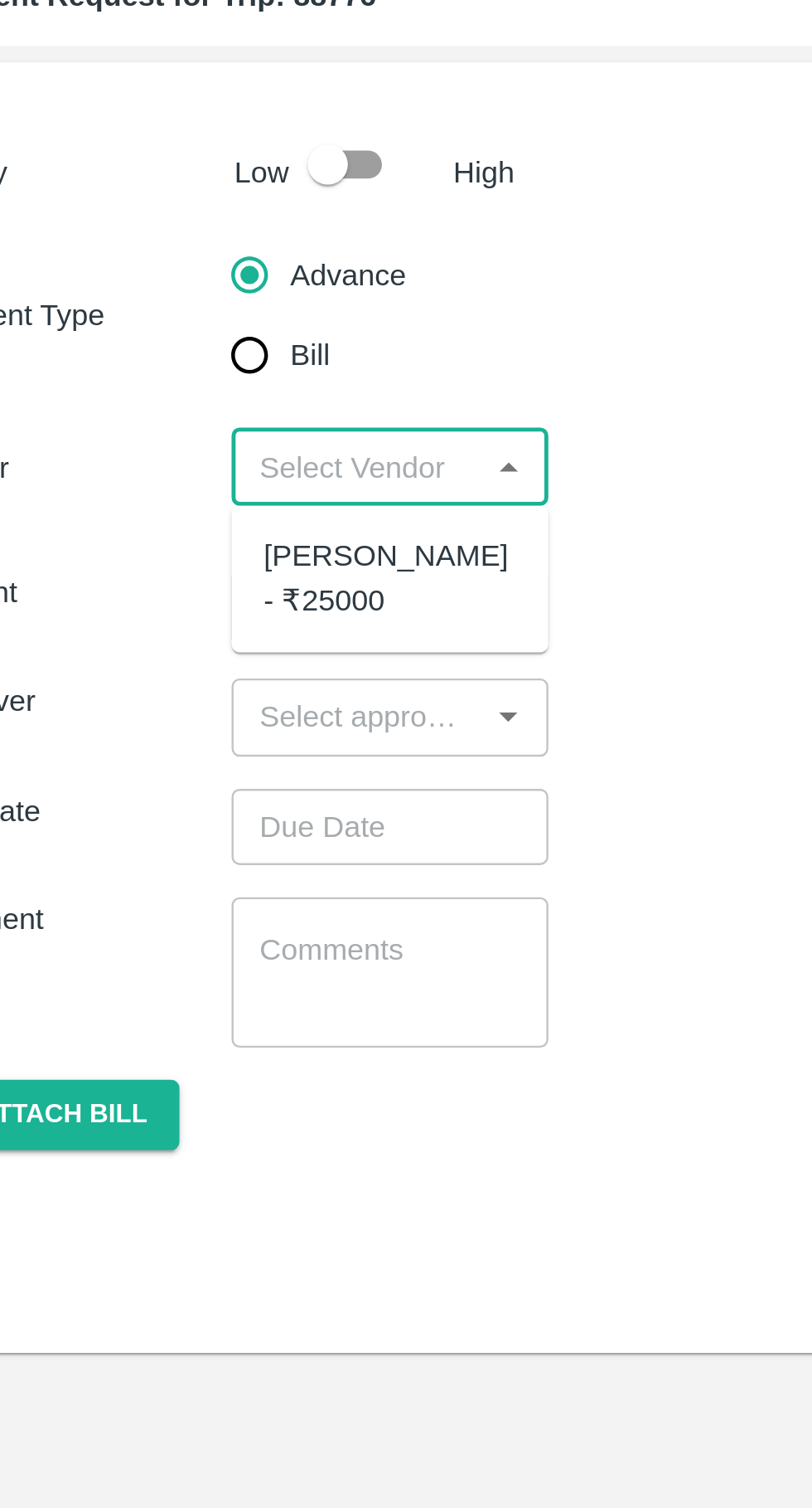
click at [172, 288] on div "[PERSON_NAME] - ₹25000" at bounding box center [210, 303] width 104 height 38
type input "[PERSON_NAME] - ₹25000"
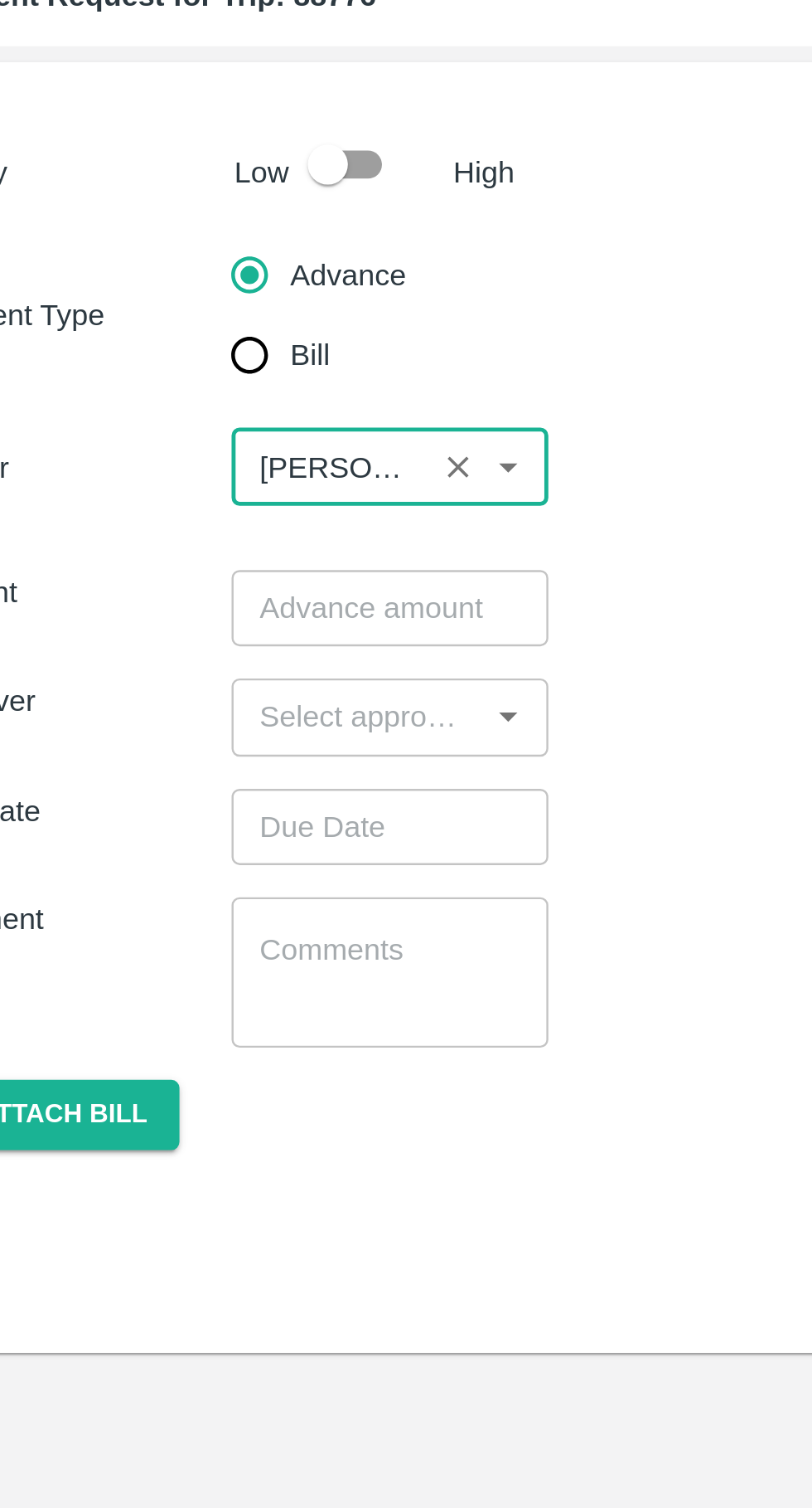
click at [172, 311] on input "number" at bounding box center [210, 315] width 131 height 32
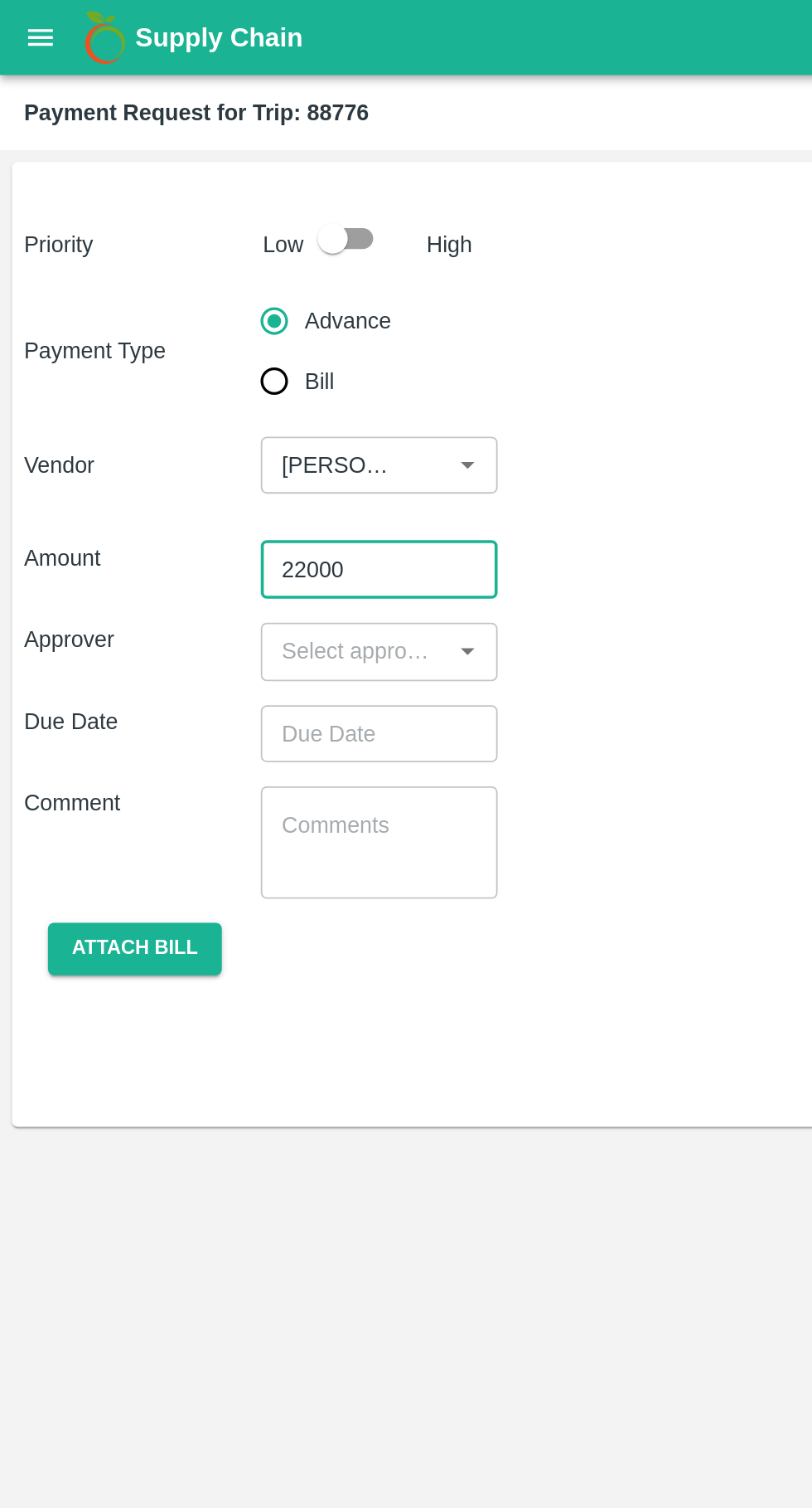
type input "22000"
click at [210, 358] on input "input" at bounding box center [196, 359] width 94 height 21
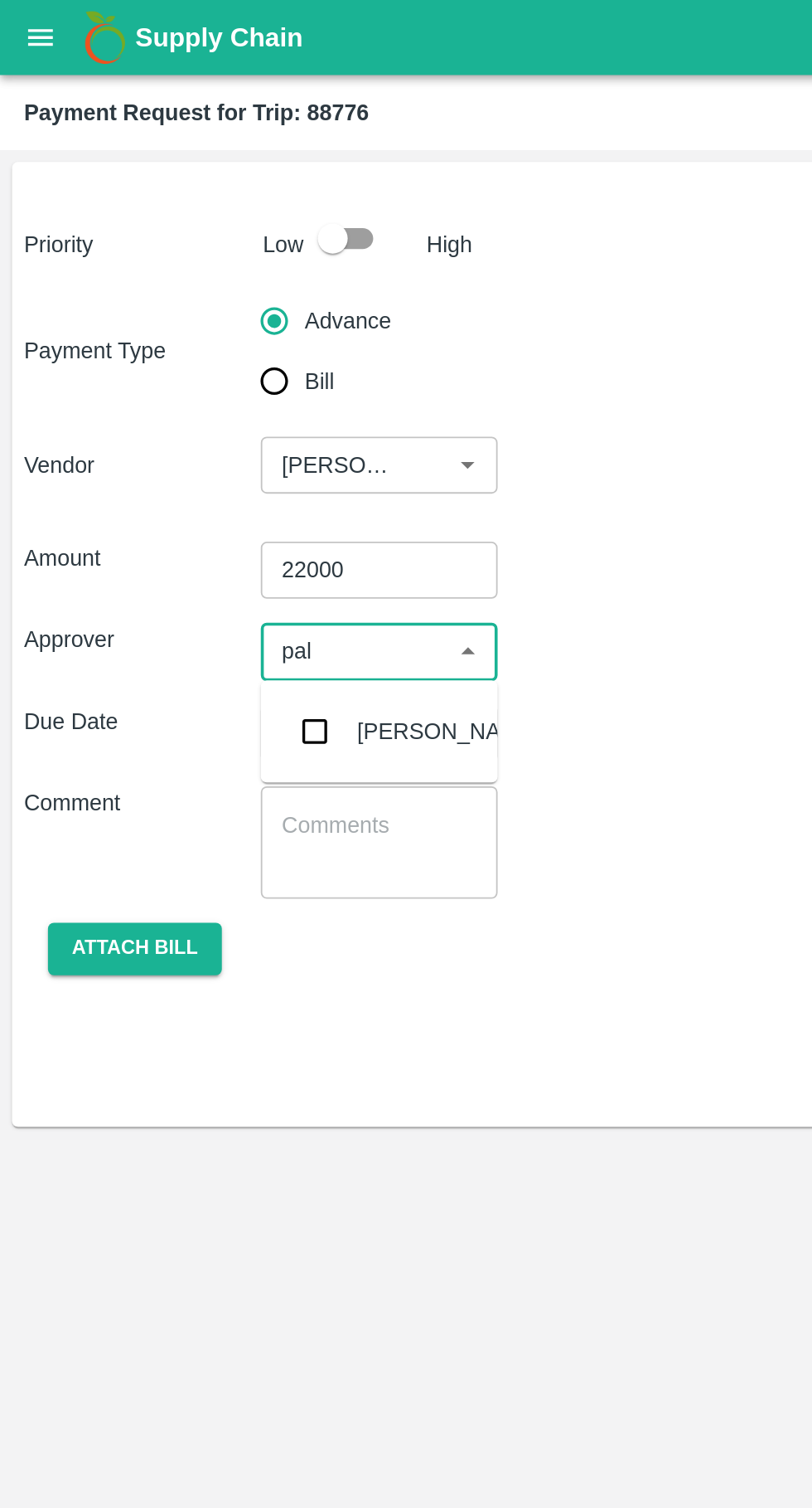
type input "palw"
click at [189, 409] on input "checkbox" at bounding box center [174, 405] width 33 height 33
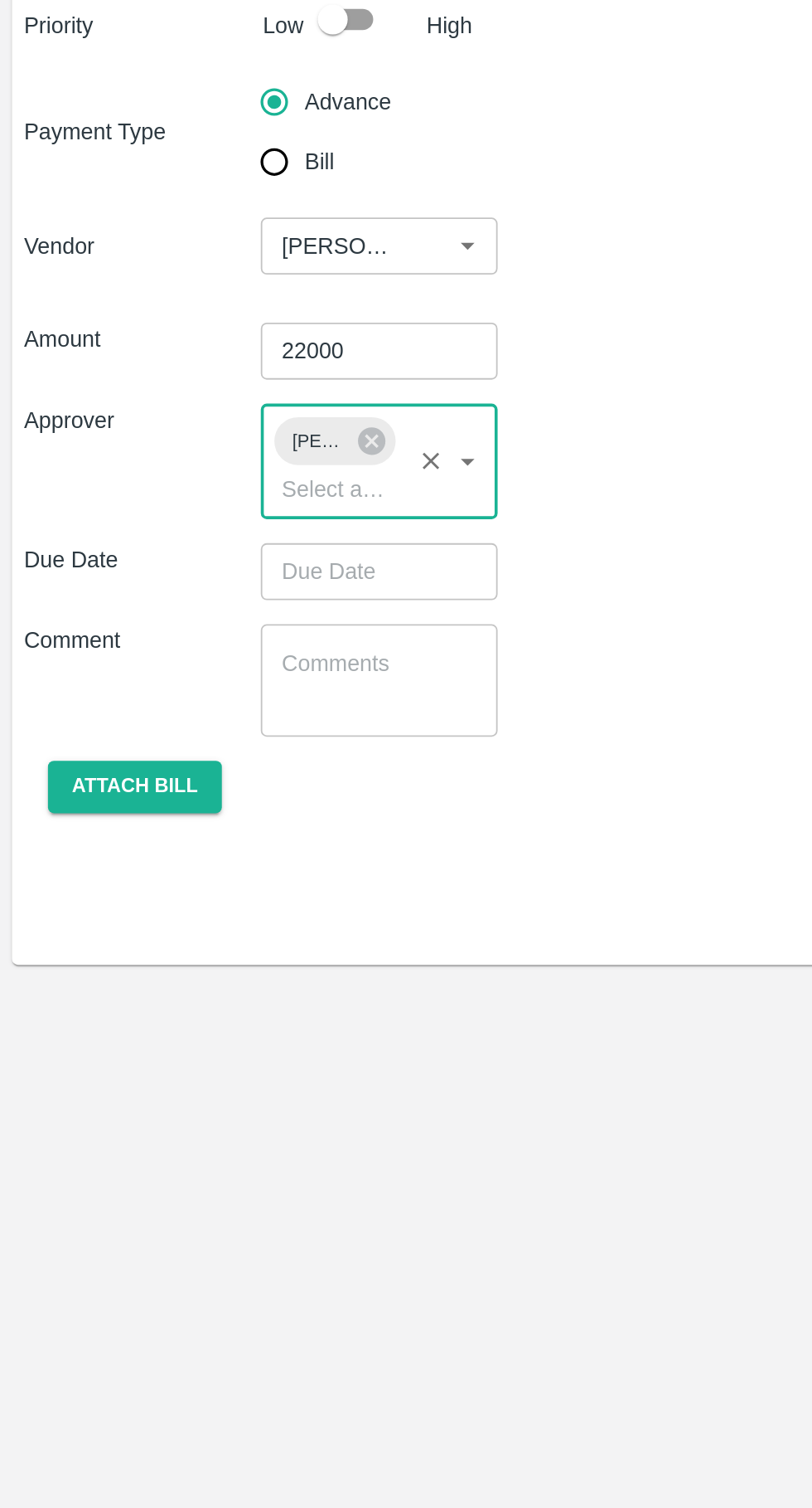
click at [209, 450] on input "Choose date" at bounding box center [204, 437] width 119 height 32
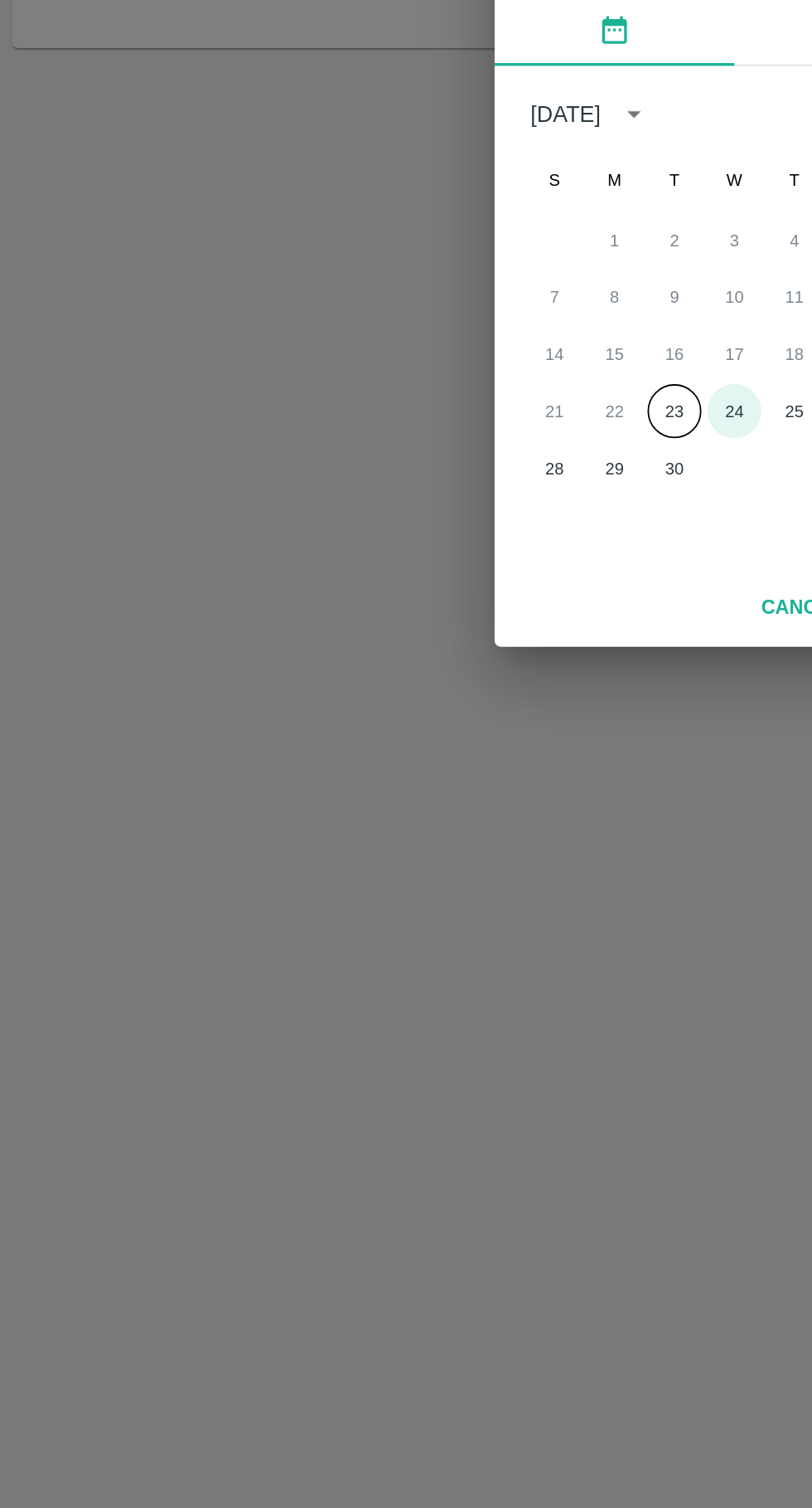
click at [406, 853] on button "24" at bounding box center [406, 854] width 30 height 30
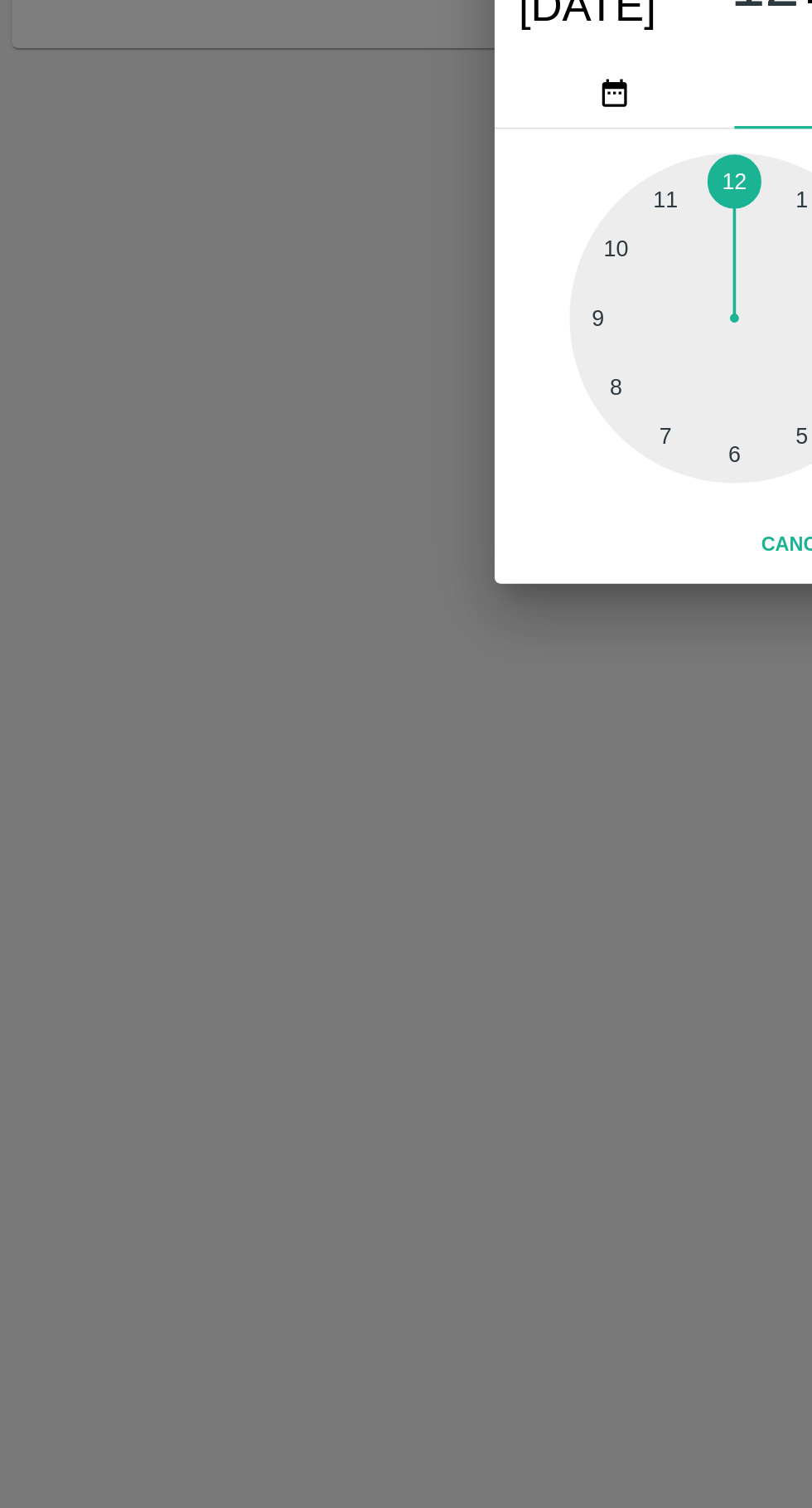
click at [401, 876] on div at bounding box center [406, 804] width 183 height 183
click at [399, 877] on div at bounding box center [406, 804] width 183 height 183
type input "[DATE] 06:31 AM"
click at [401, 894] on div at bounding box center [406, 804] width 183 height 183
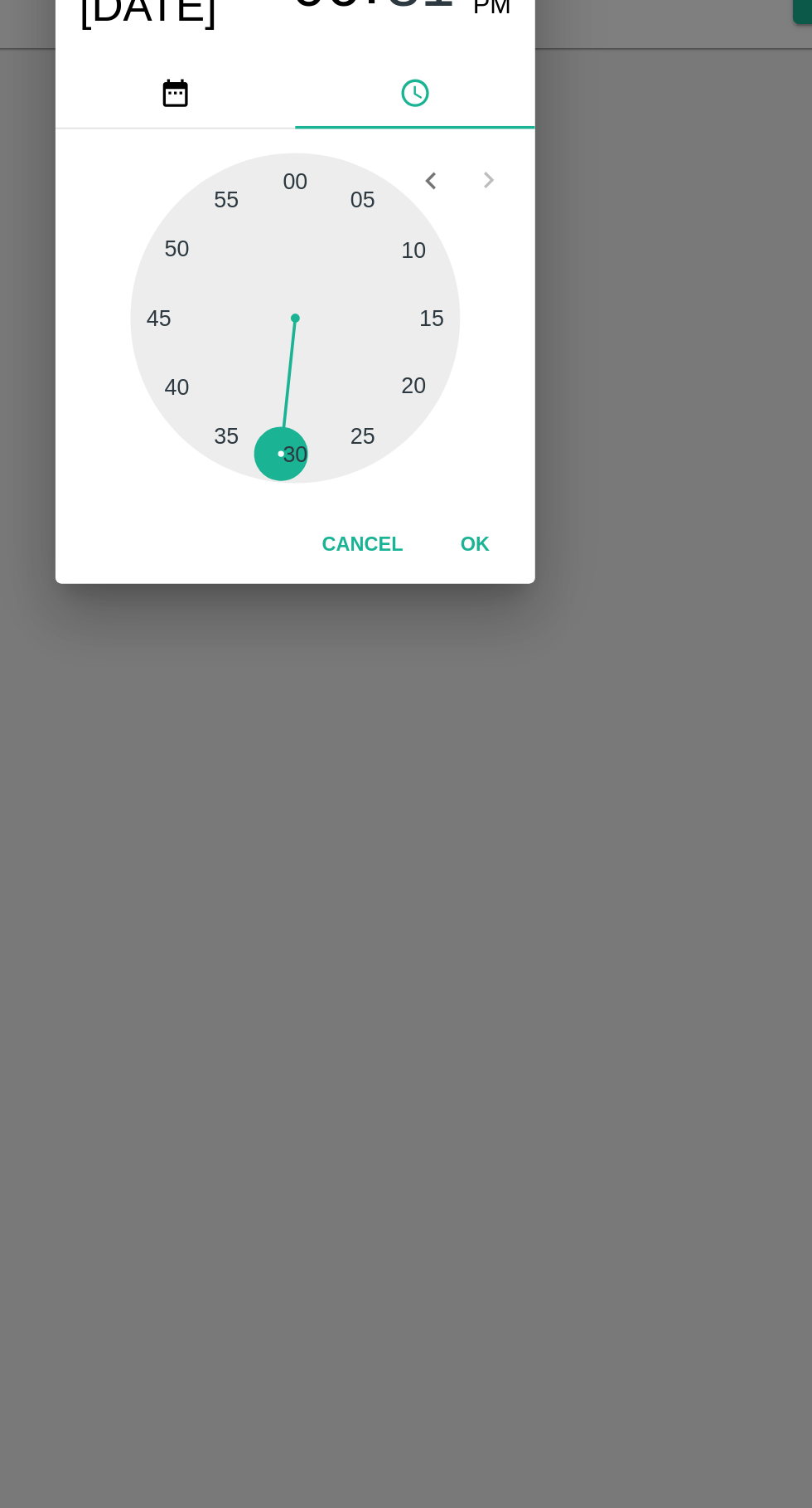
click at [513, 917] on button "OK" at bounding box center [506, 929] width 53 height 29
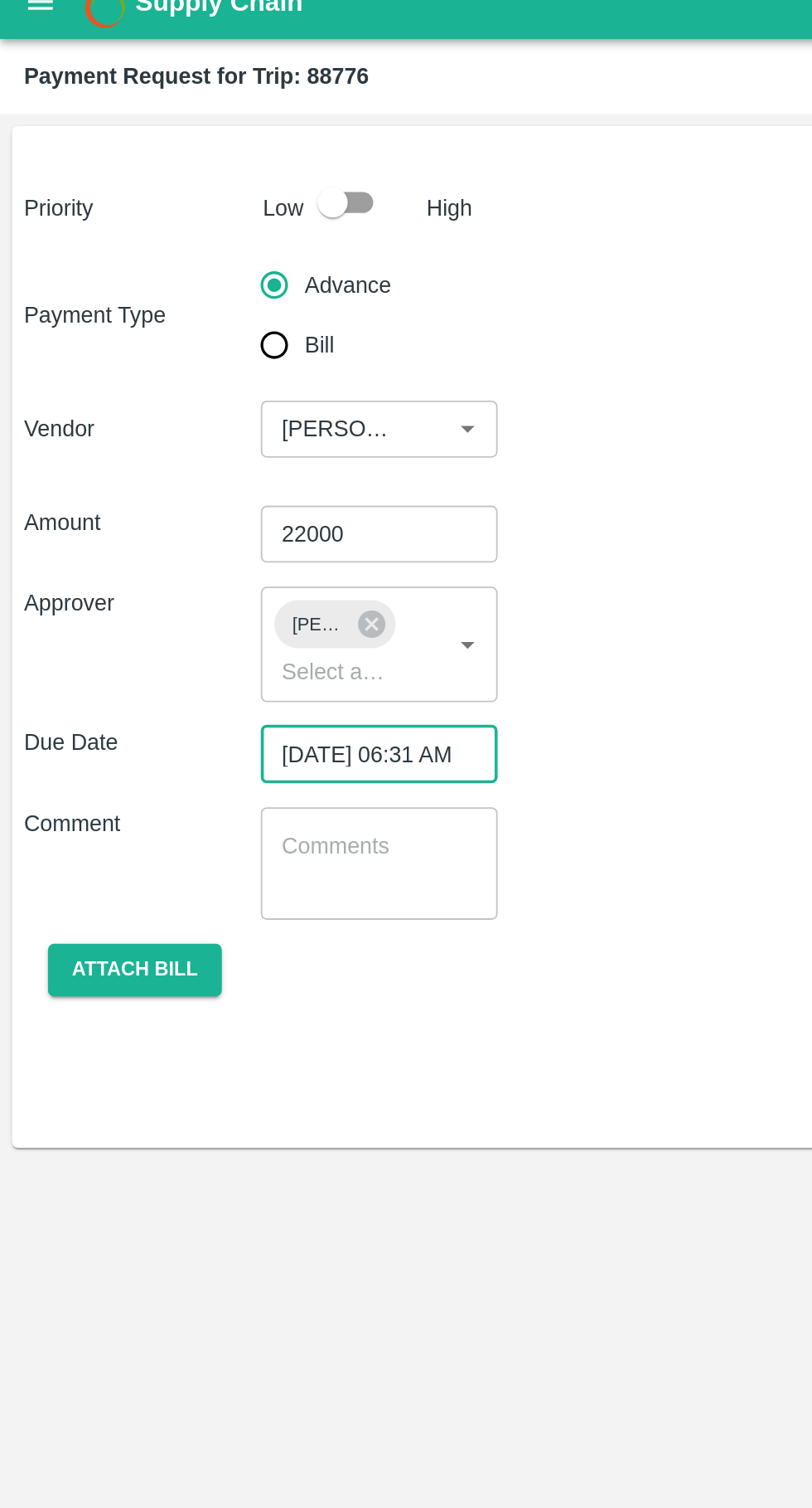
click at [79, 556] on button "Attach bill" at bounding box center [74, 556] width 96 height 29
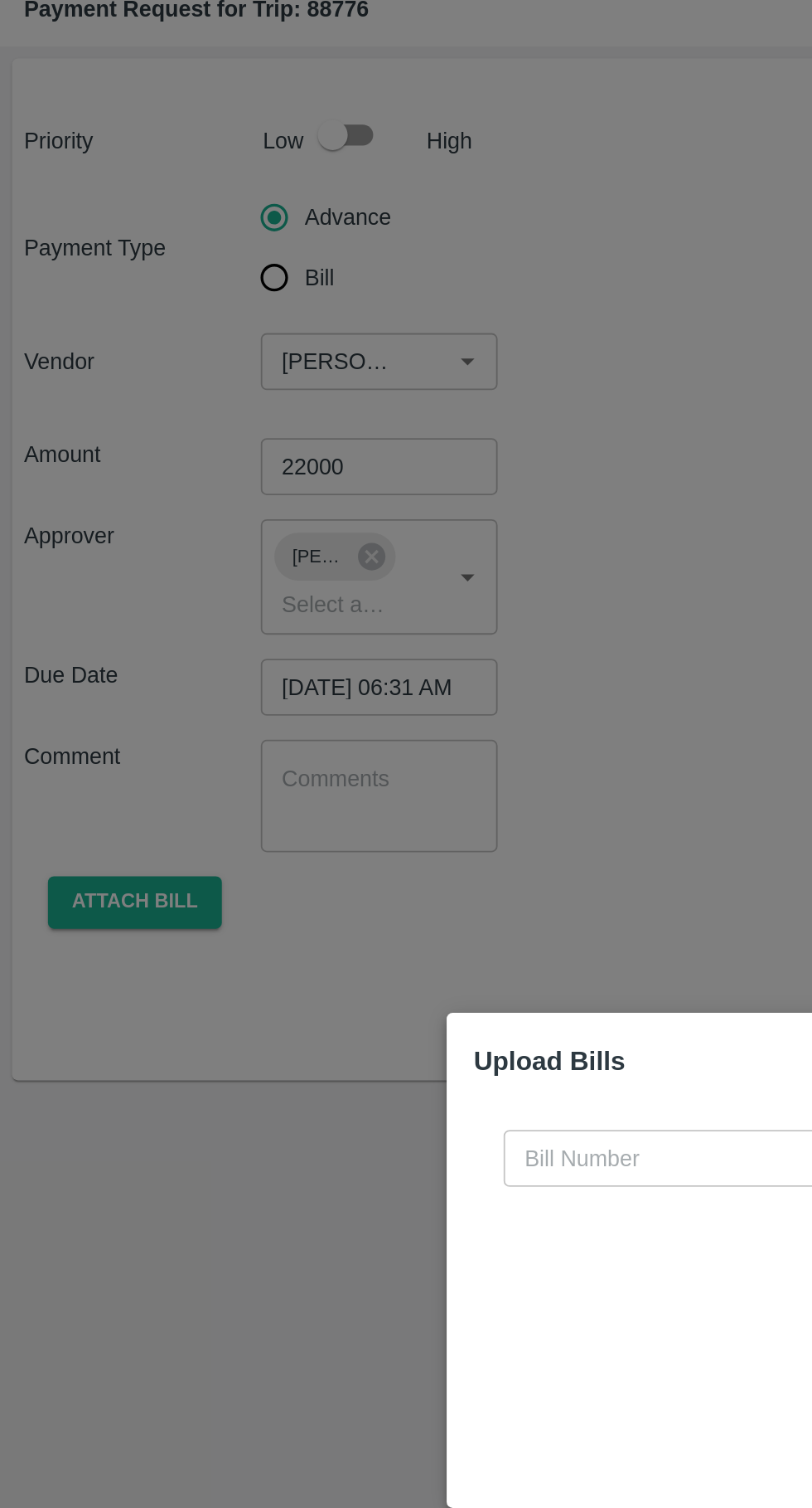
click at [334, 691] on input "text" at bounding box center [368, 697] width 181 height 32
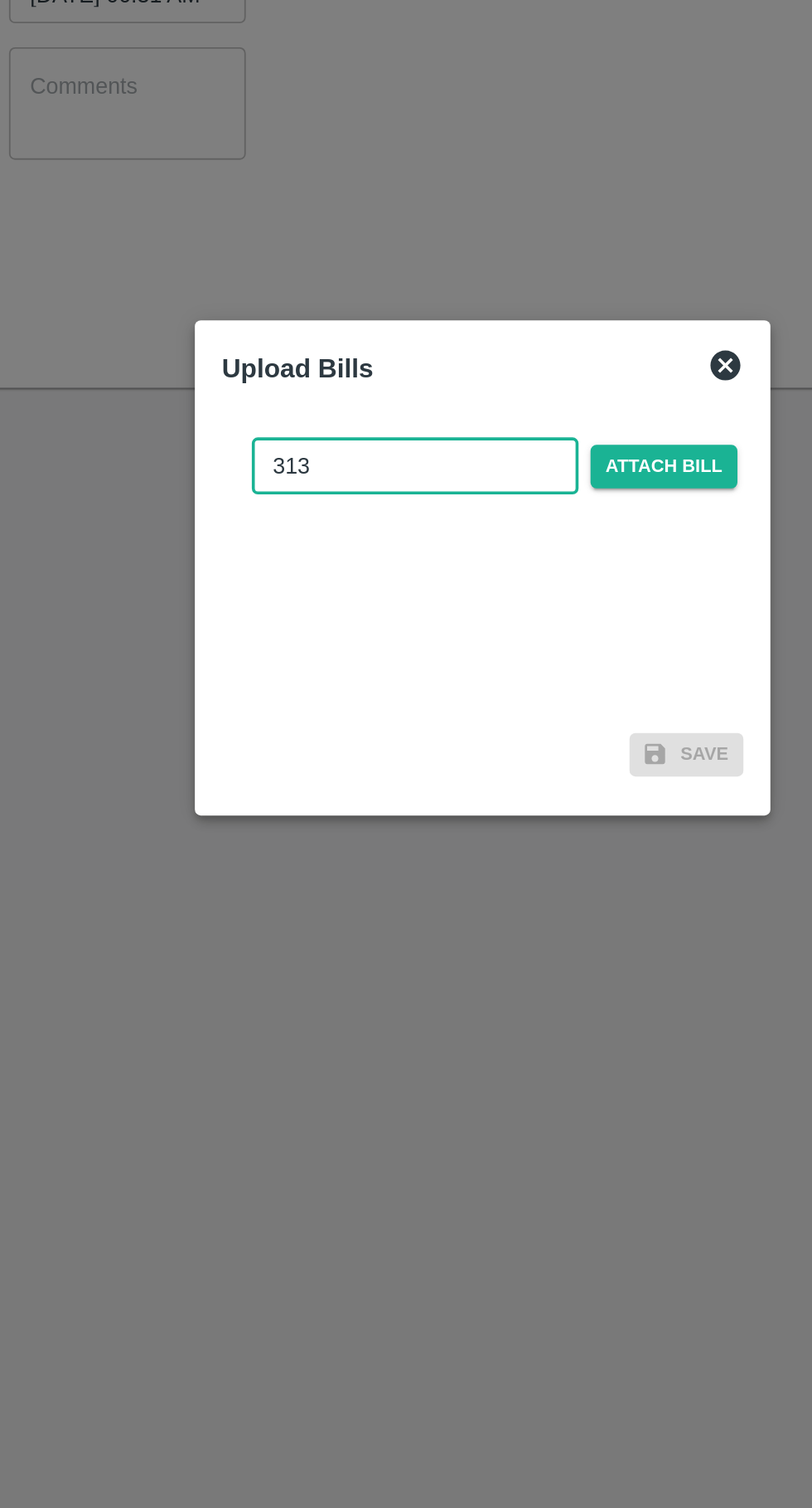
type input "313"
click at [540, 696] on span "Attach bill" at bounding box center [506, 698] width 81 height 24
click at [0, 0] on input "Attach bill" at bounding box center [0, 0] width 0 height 0
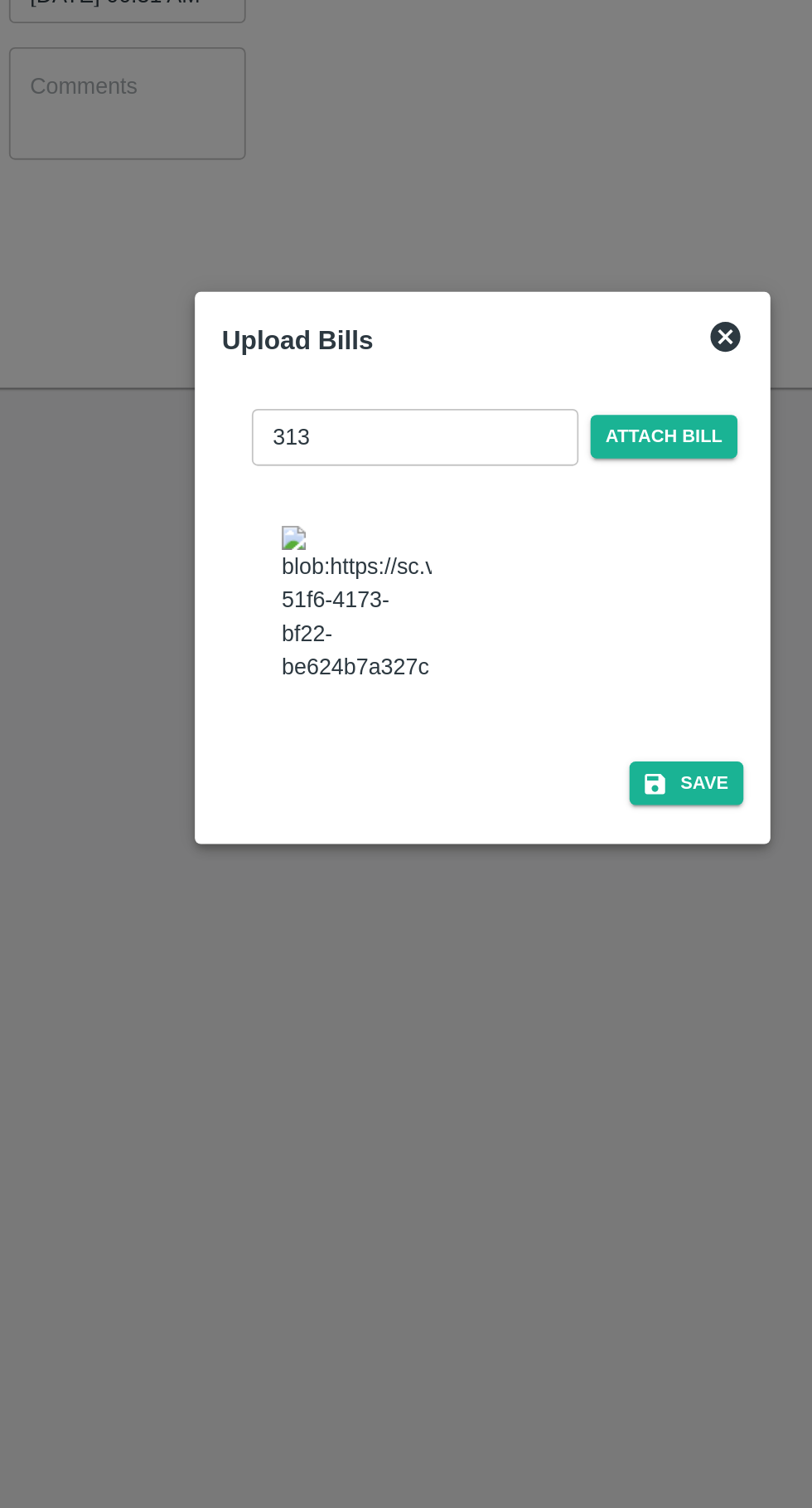
click at [525, 885] on button "Save" at bounding box center [519, 873] width 63 height 24
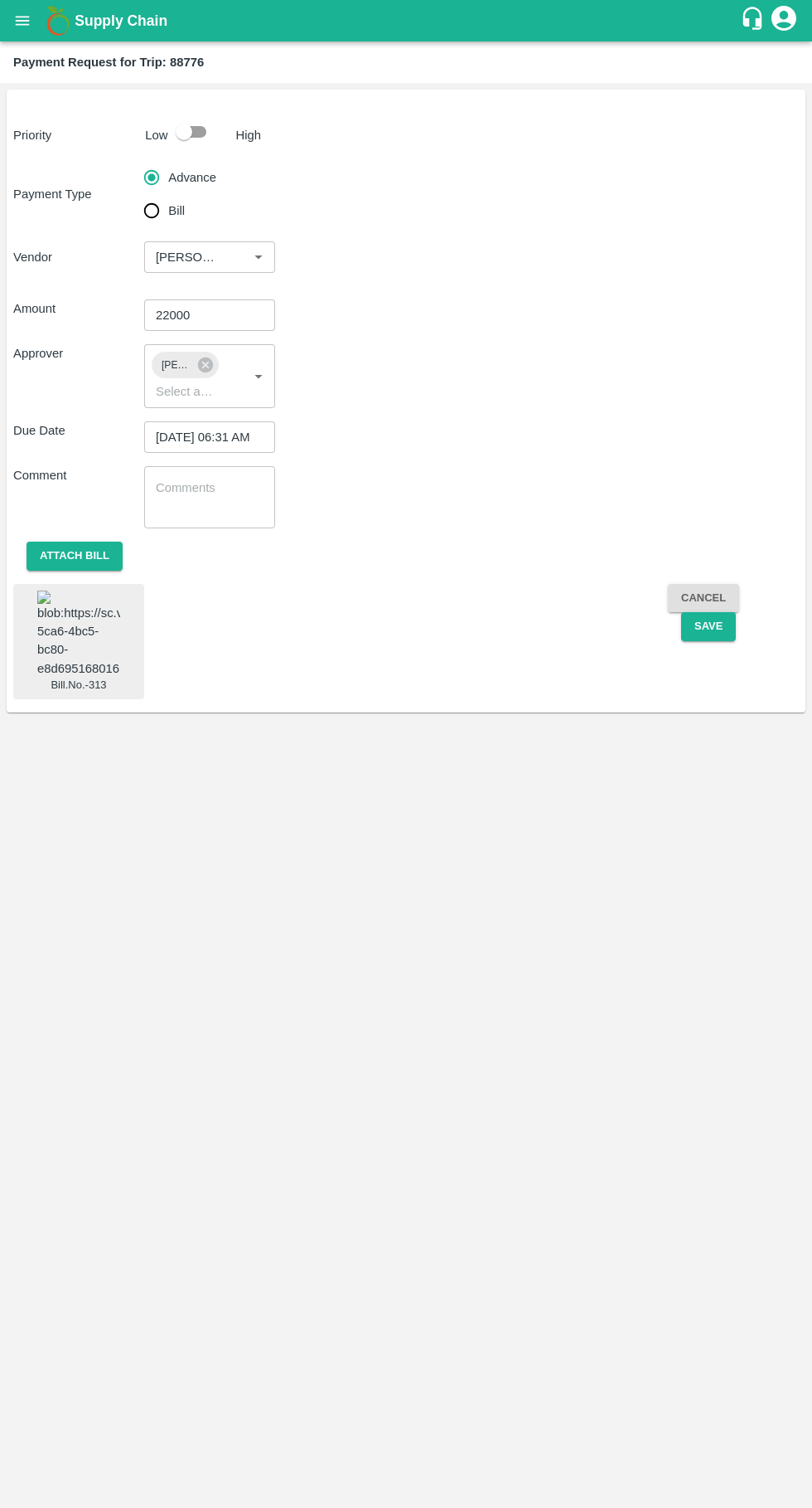
click at [726, 627] on button "Save" at bounding box center [709, 626] width 55 height 29
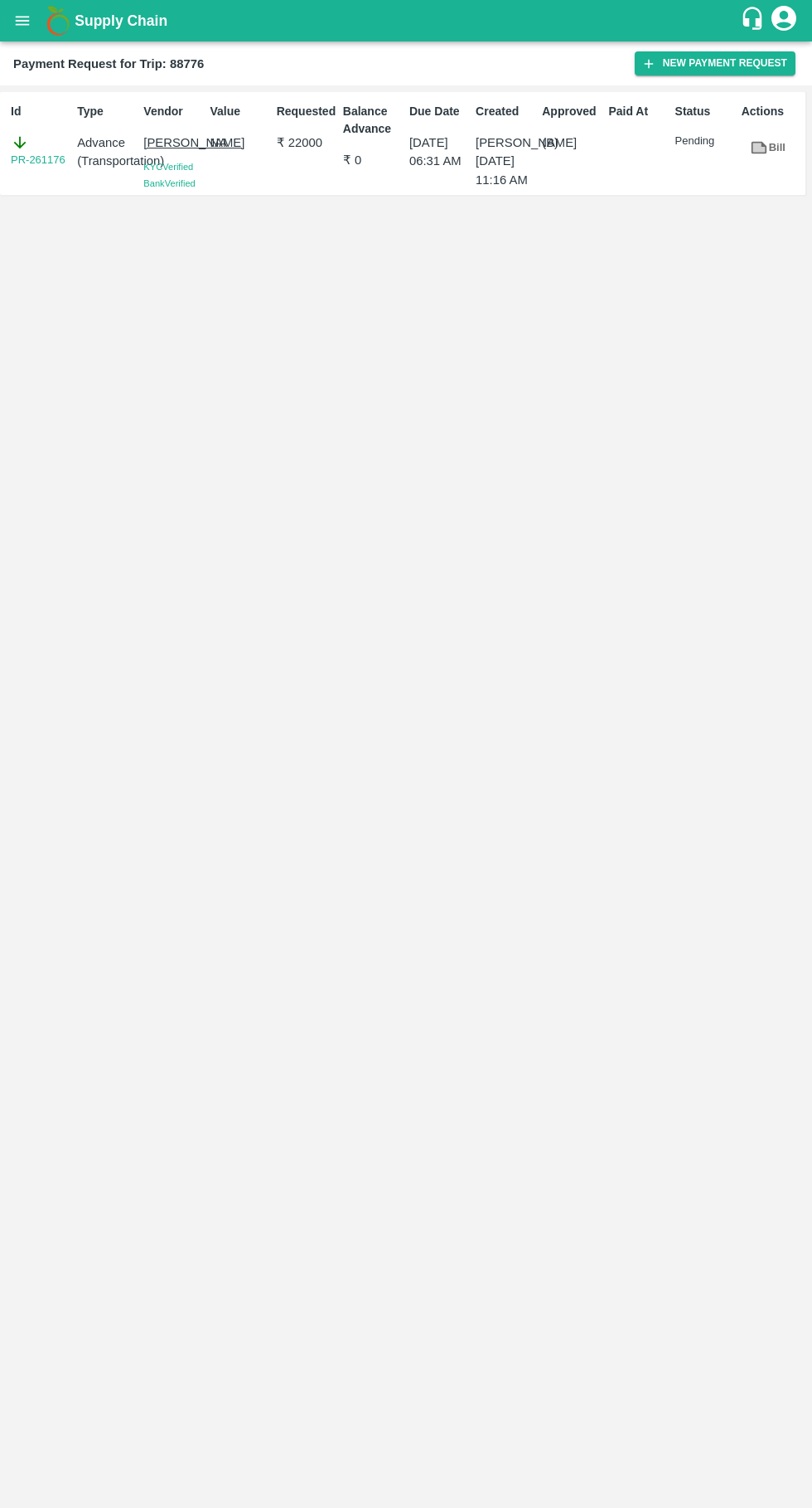
click at [22, 20] on icon "open drawer" at bounding box center [22, 20] width 14 height 9
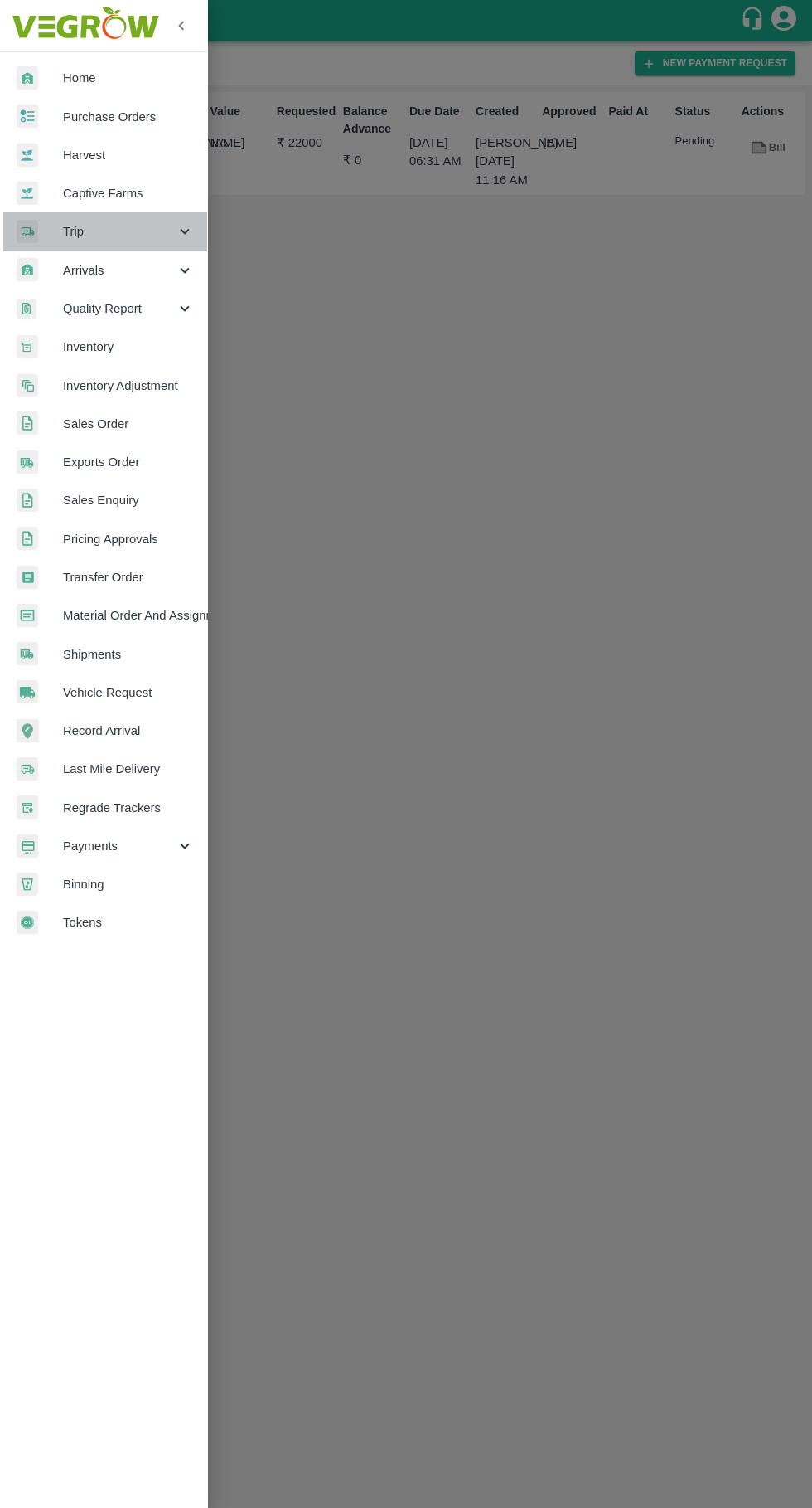
click at [72, 231] on span "Trip" at bounding box center [119, 230] width 113 height 18
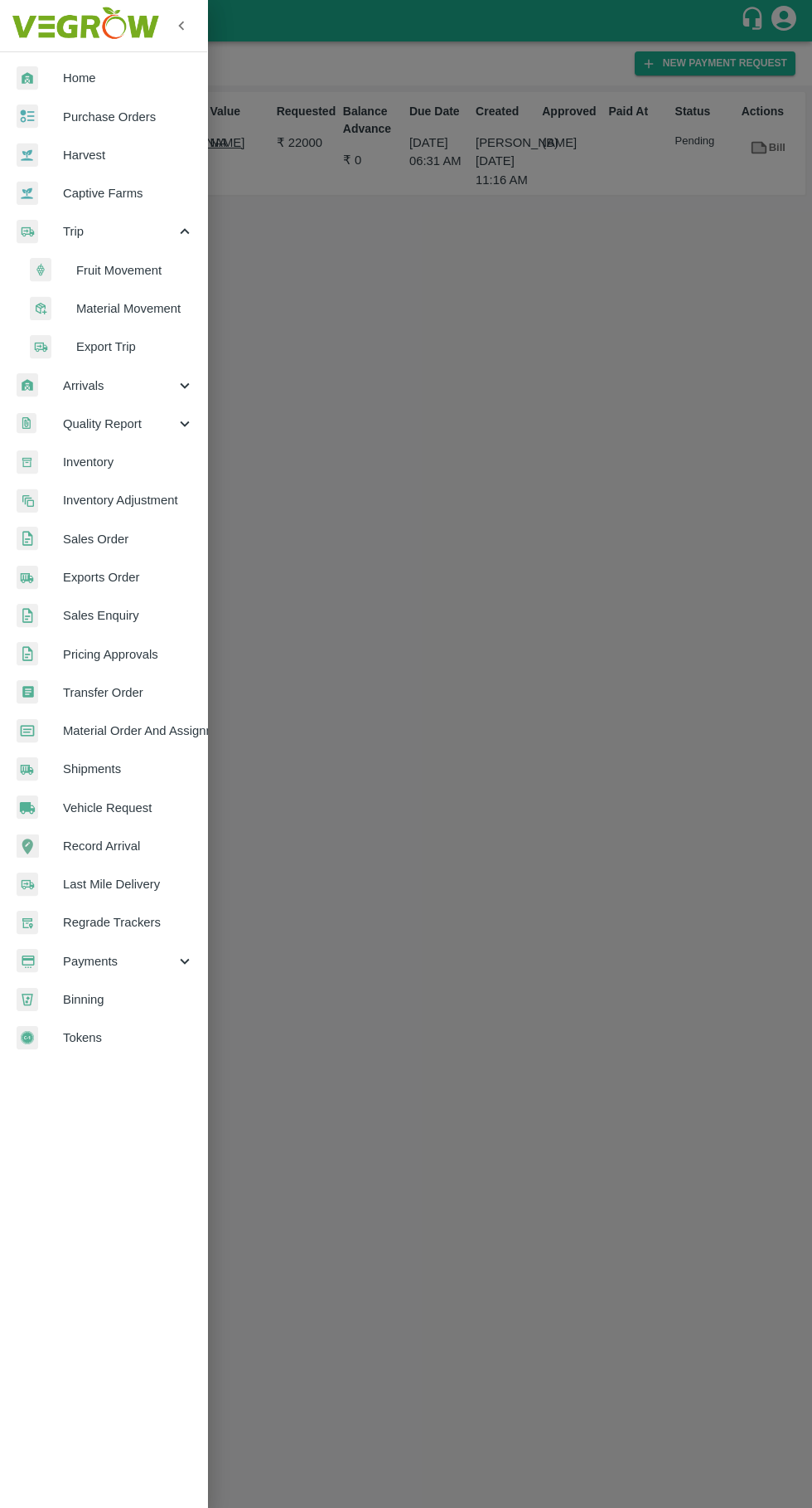
click at [97, 266] on span "Fruit Movement" at bounding box center [135, 270] width 118 height 18
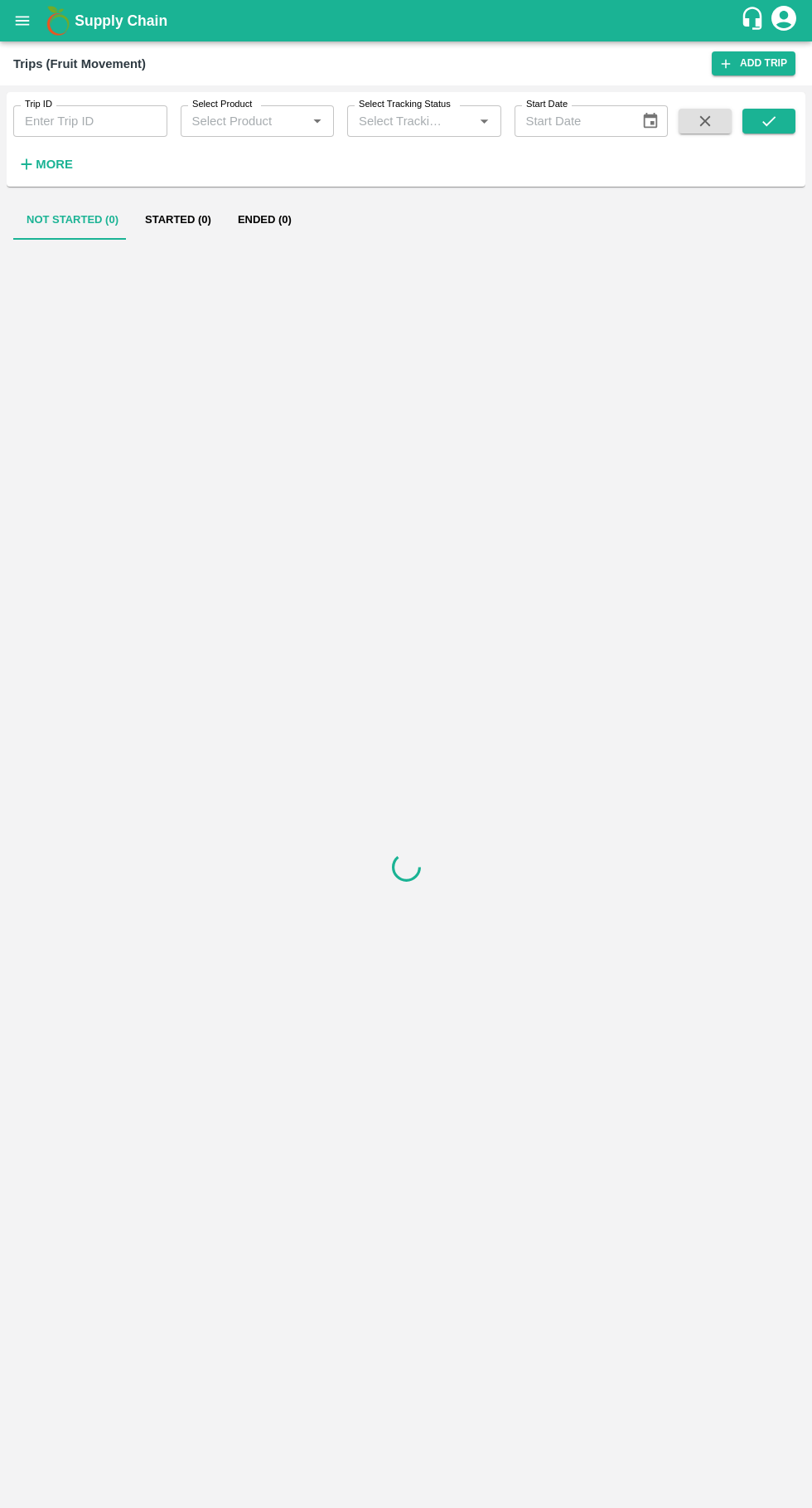
click at [78, 121] on input "Trip ID" at bounding box center [90, 120] width 154 height 32
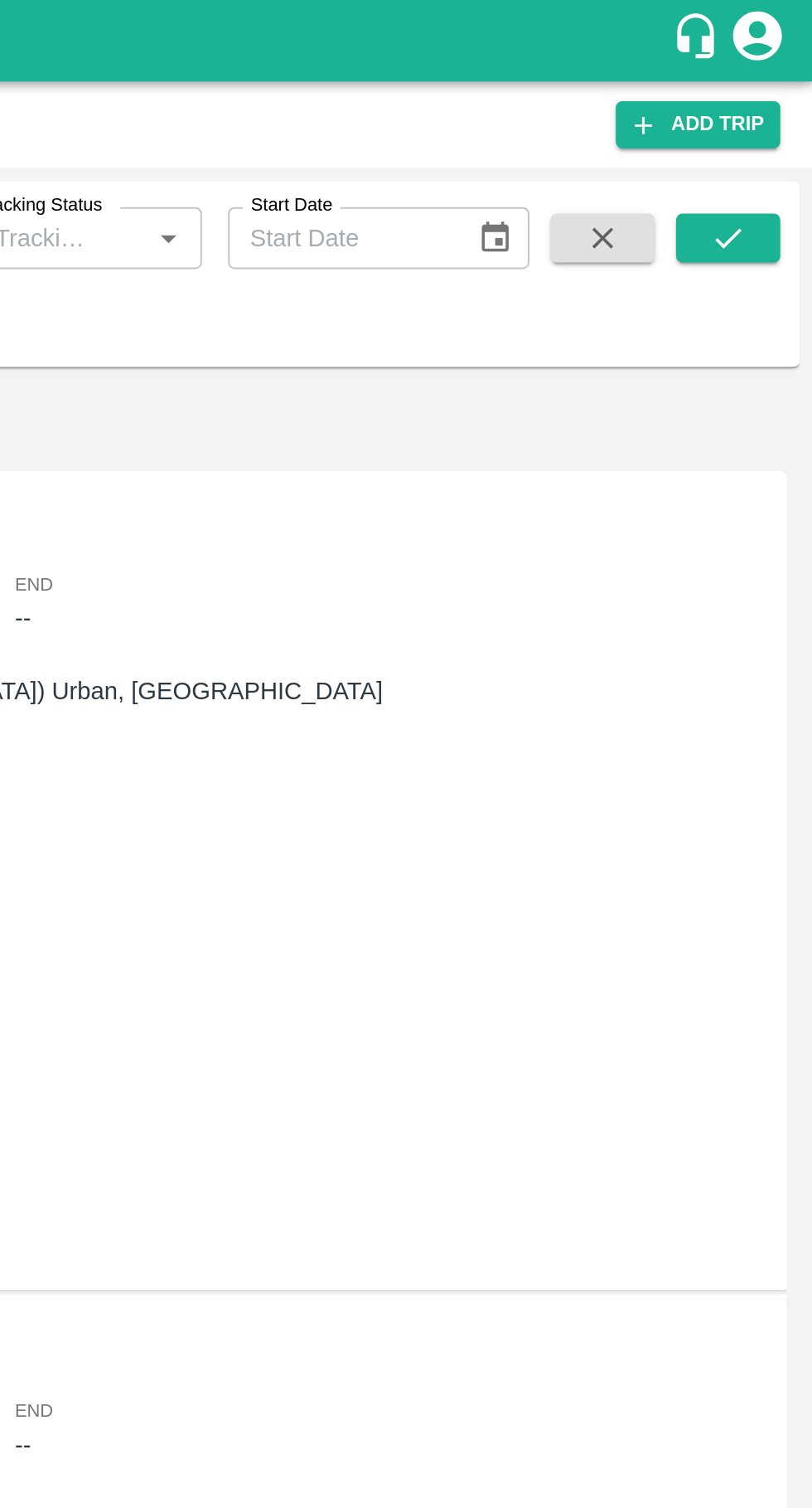
type input "88800"
click at [775, 114] on icon "submit" at bounding box center [768, 120] width 18 height 18
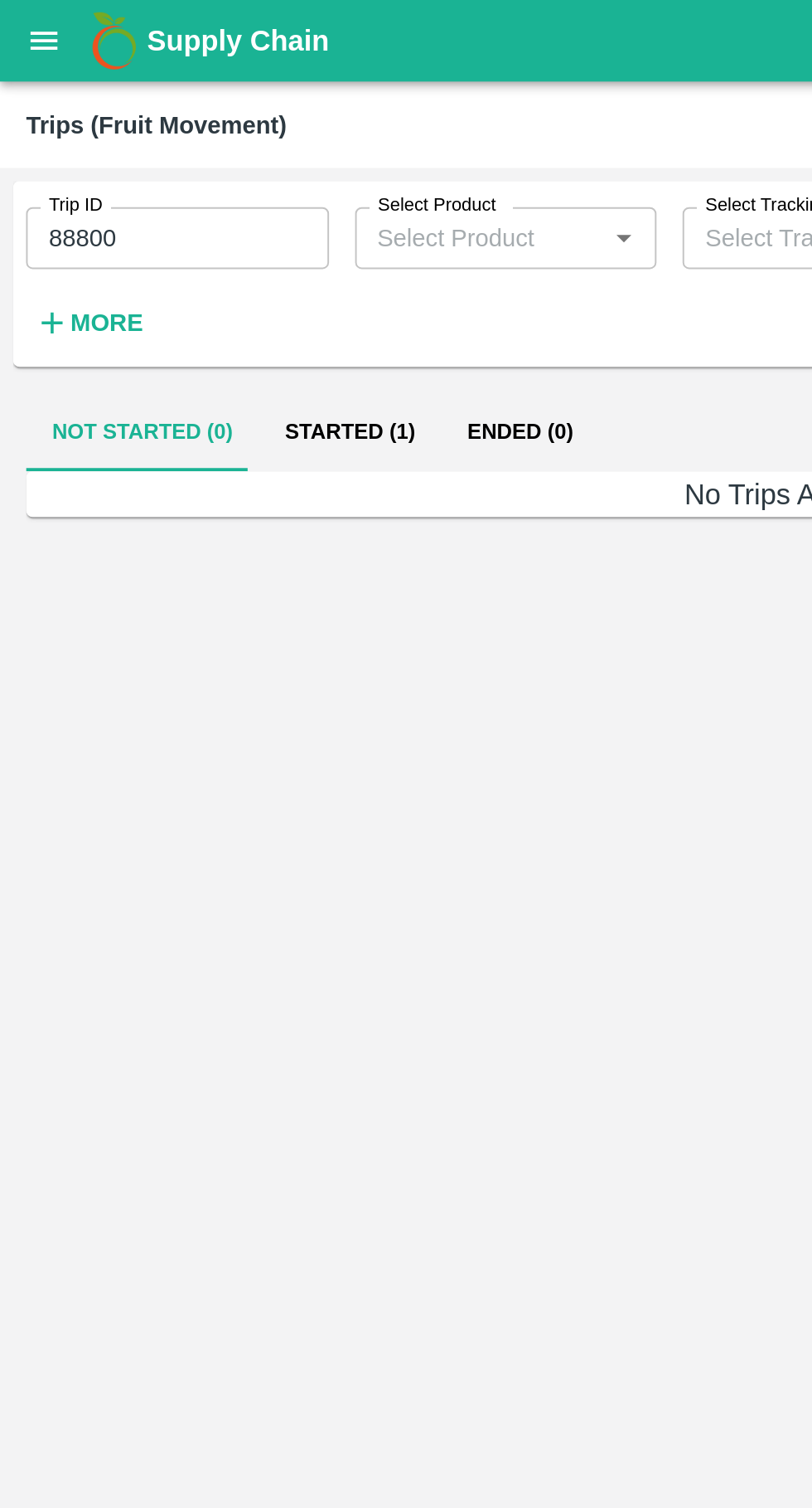
click at [169, 207] on button "Started (1)" at bounding box center [177, 219] width 93 height 40
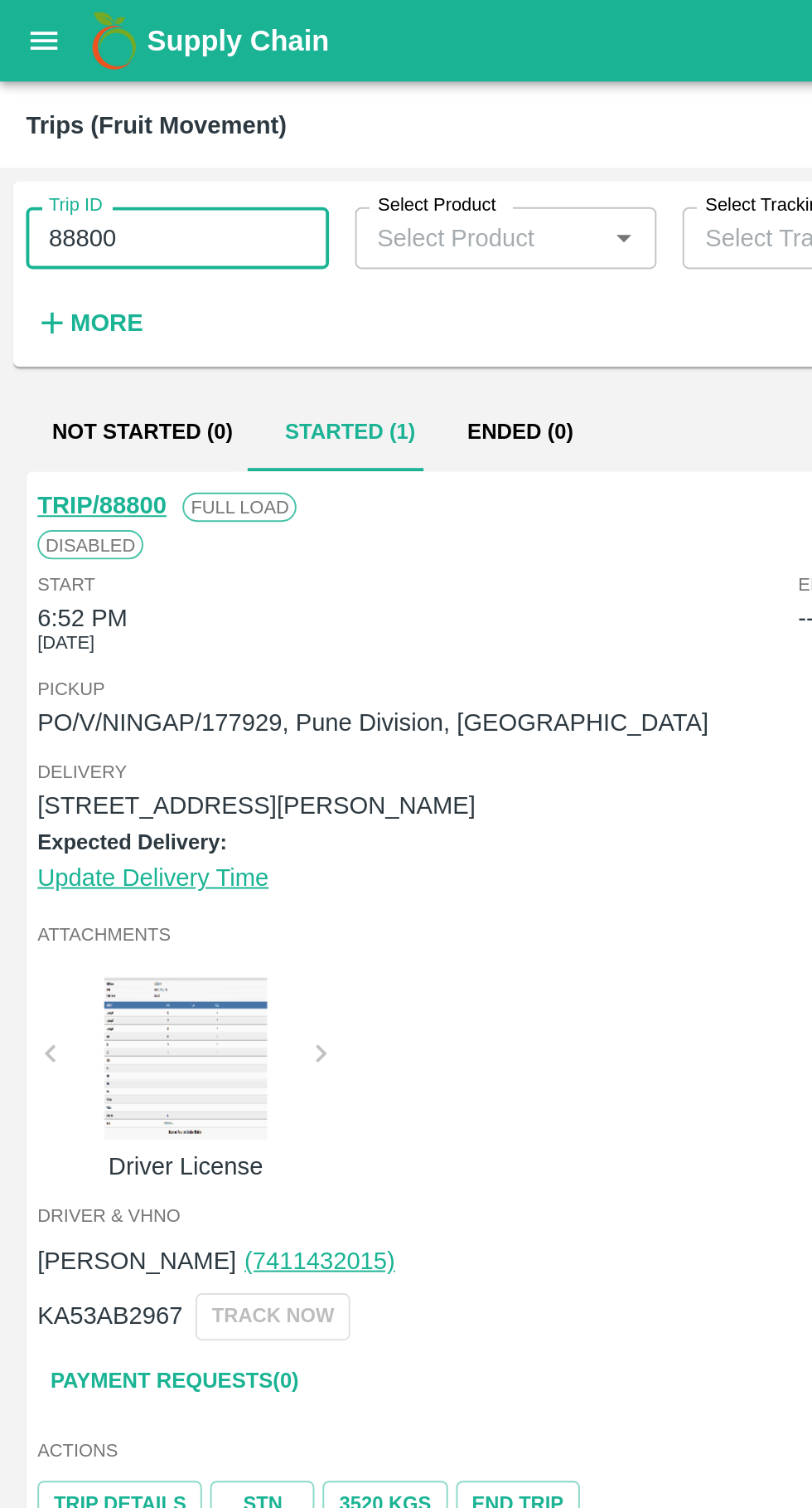
click at [14, 17] on icon "open drawer" at bounding box center [22, 20] width 18 height 18
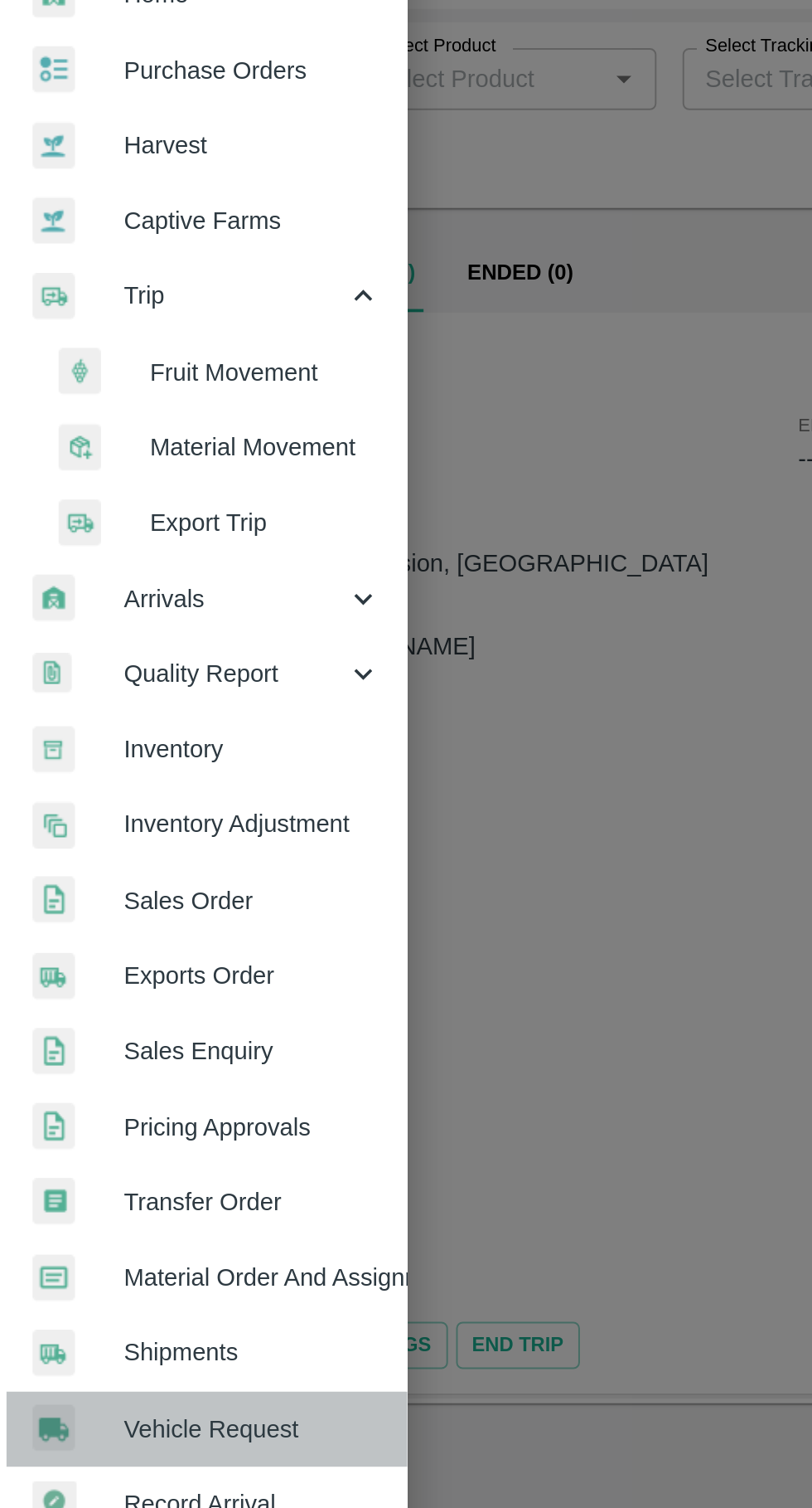
click at [84, 808] on span "Vehicle Request" at bounding box center [129, 807] width 131 height 18
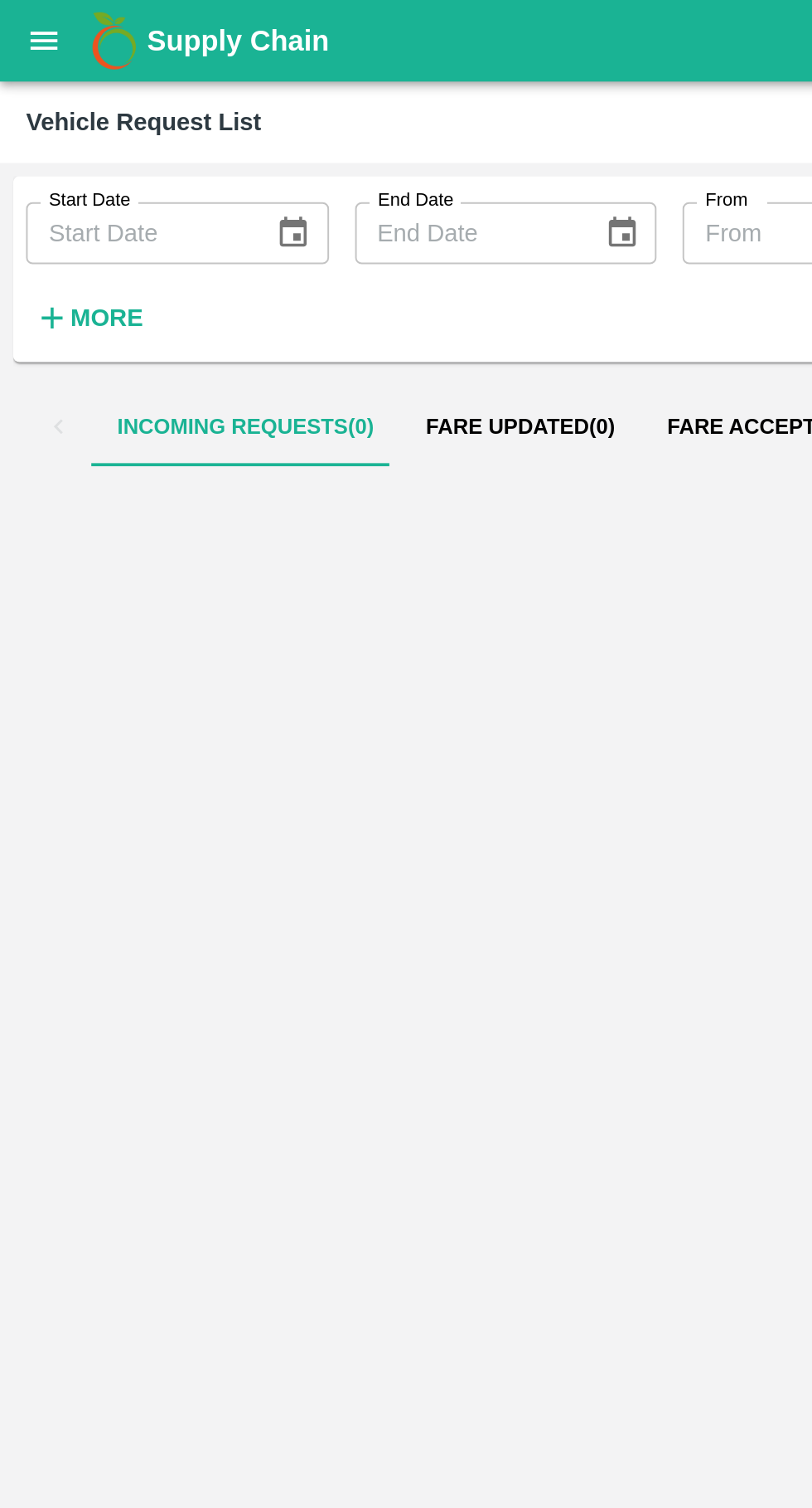
click at [13, 12] on button "open drawer" at bounding box center [22, 20] width 38 height 38
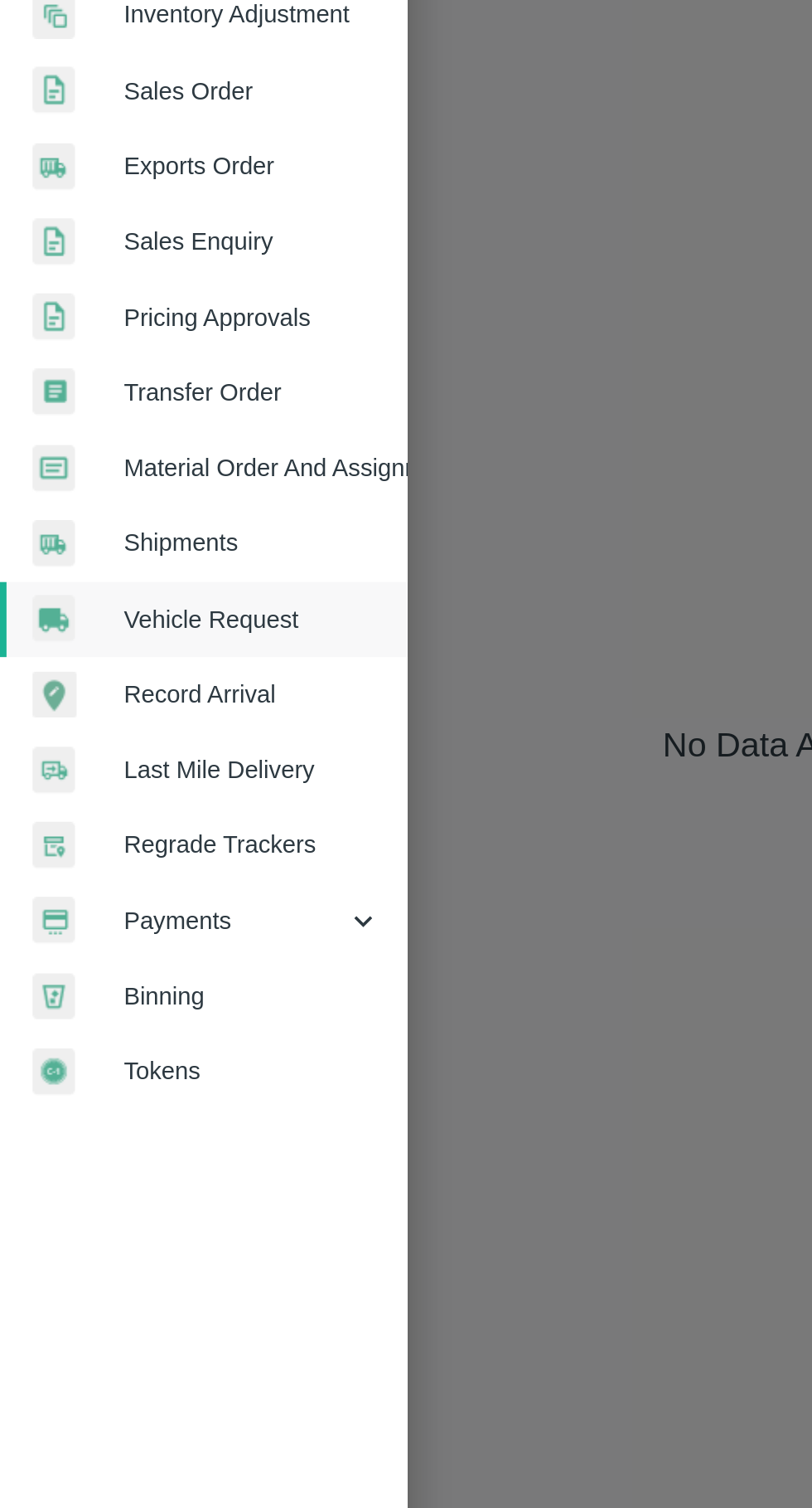
click at [90, 951] on div "Payments" at bounding box center [103, 961] width 207 height 38
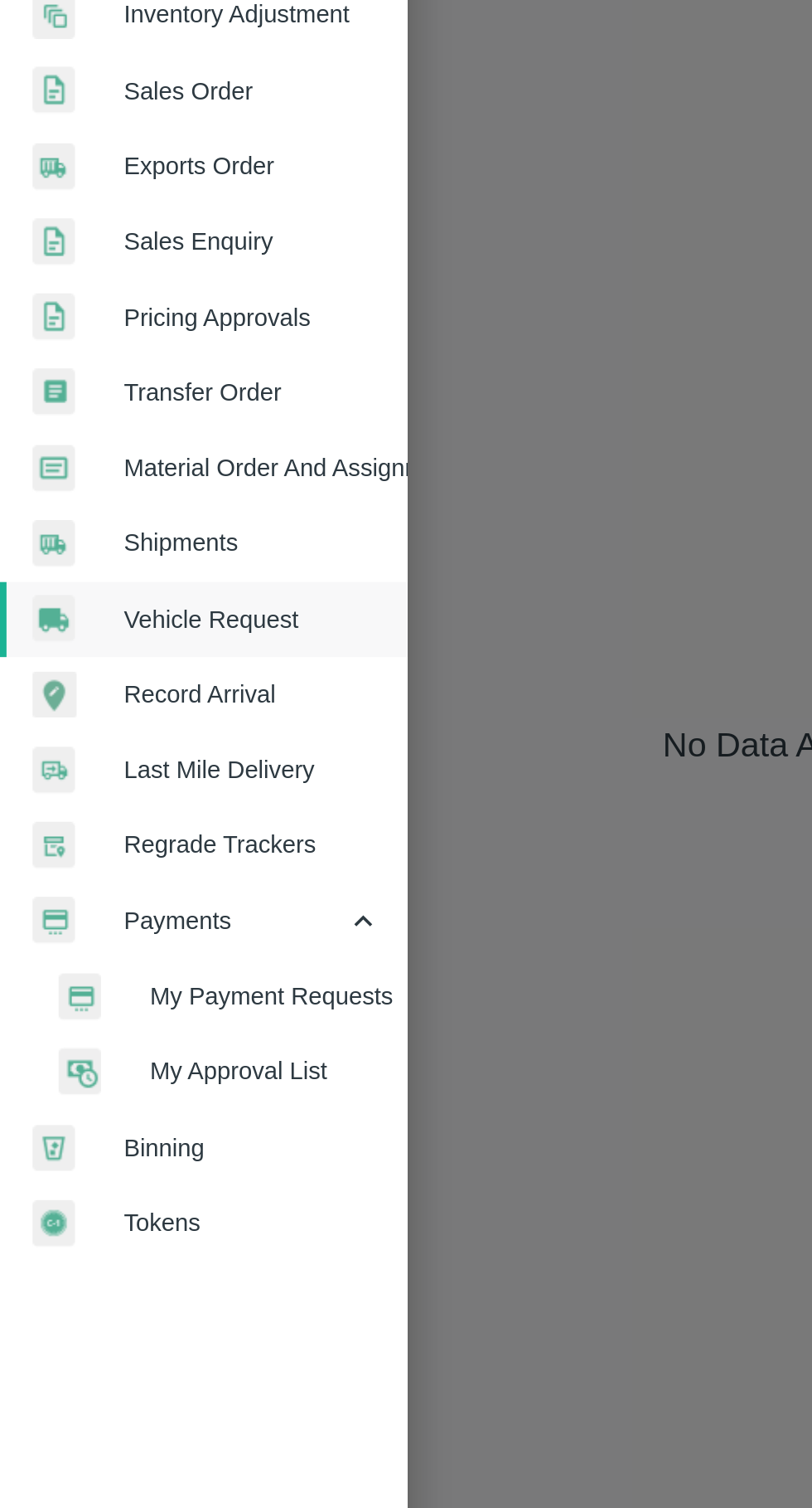
click at [99, 997] on span "My Payment Requests" at bounding box center [135, 999] width 118 height 18
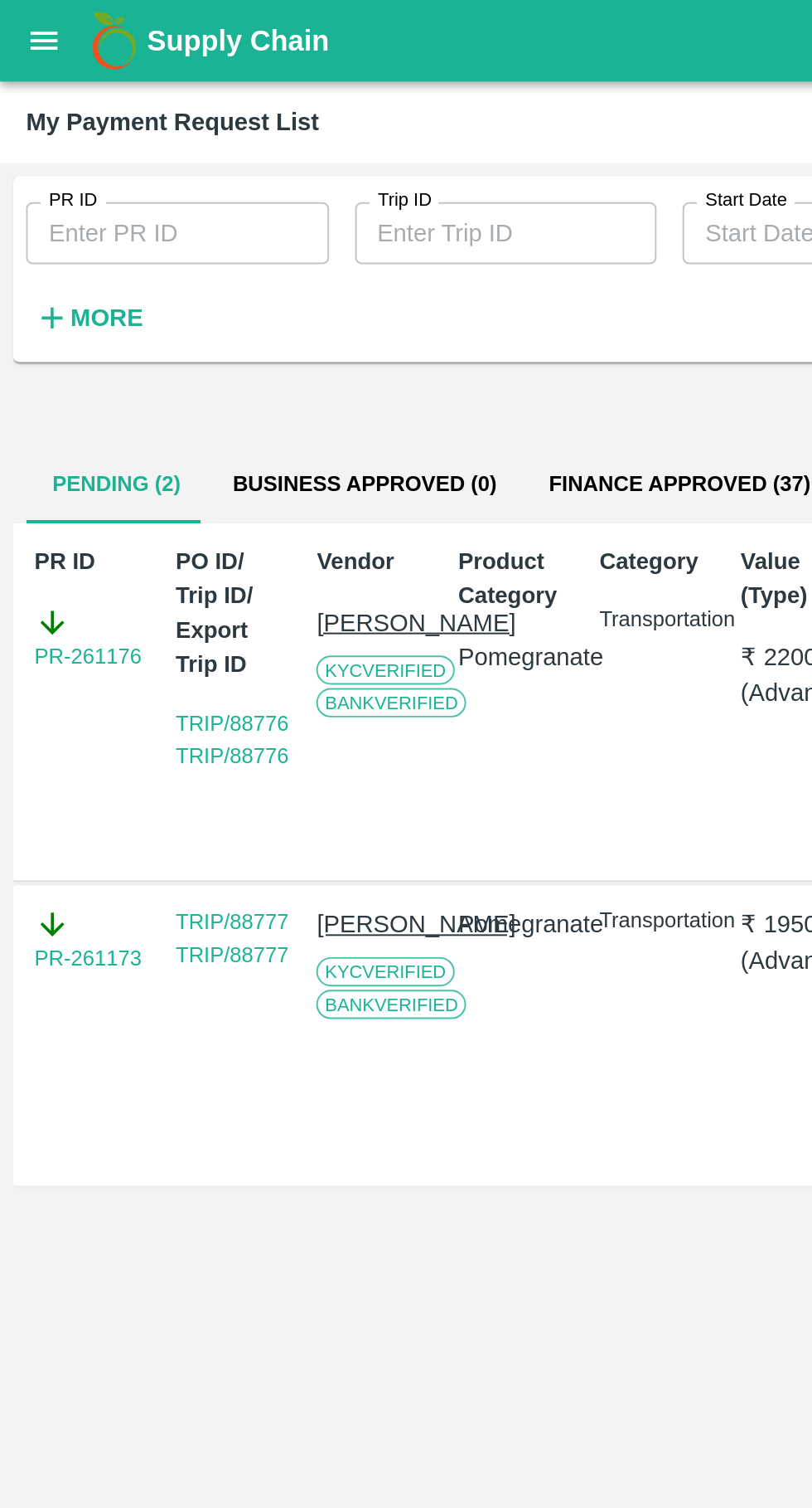
scroll to position [0, 12]
